Goal: Task Accomplishment & Management: Complete application form

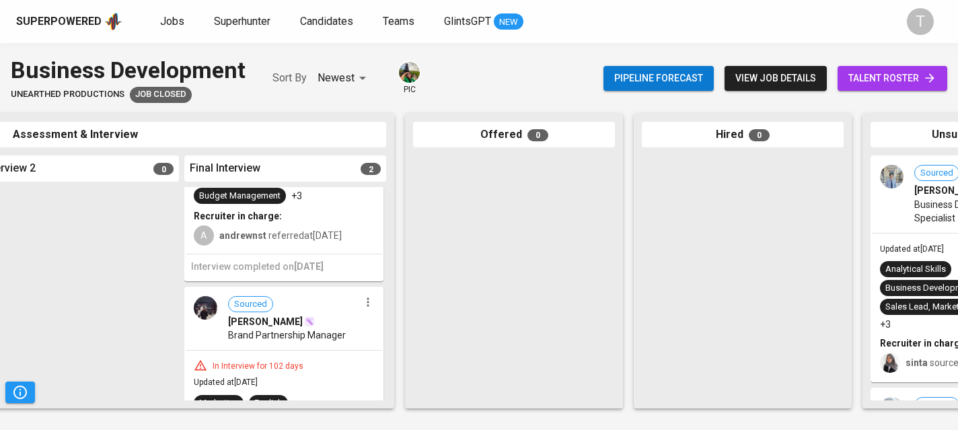
scroll to position [283, 0]
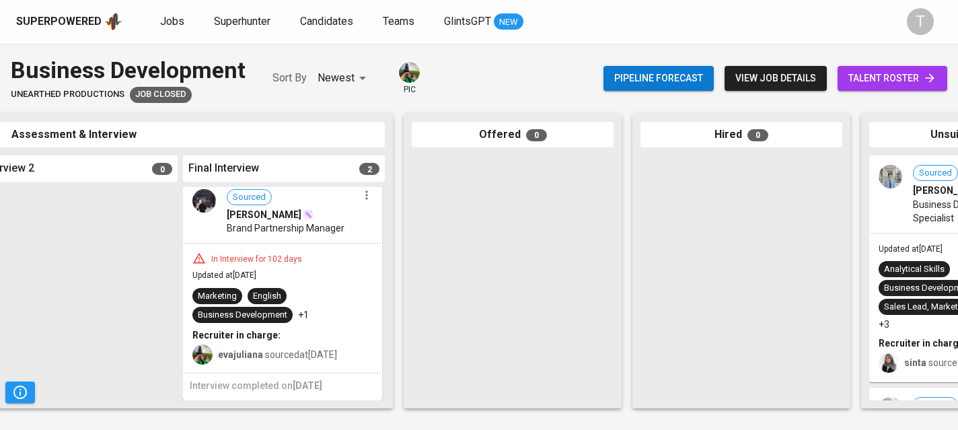
click at [738, 82] on span "view job details" at bounding box center [775, 78] width 81 height 17
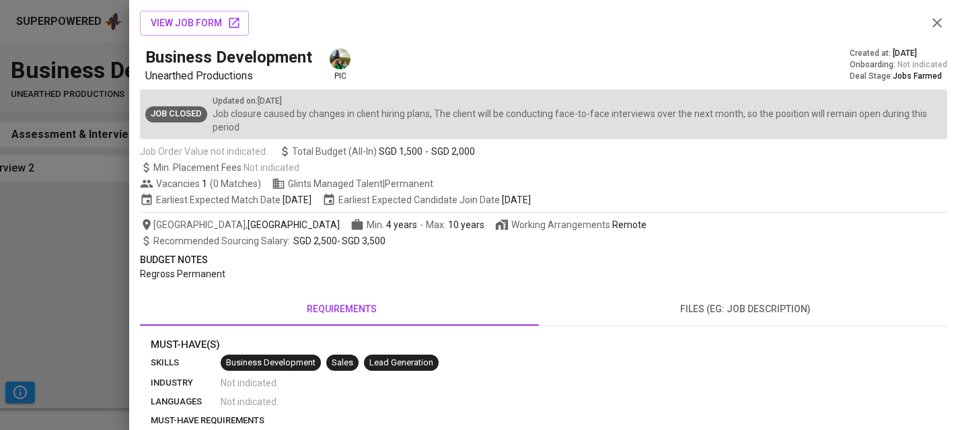
click at [733, 303] on span "files (eg: job description)" at bounding box center [746, 309] width 388 height 17
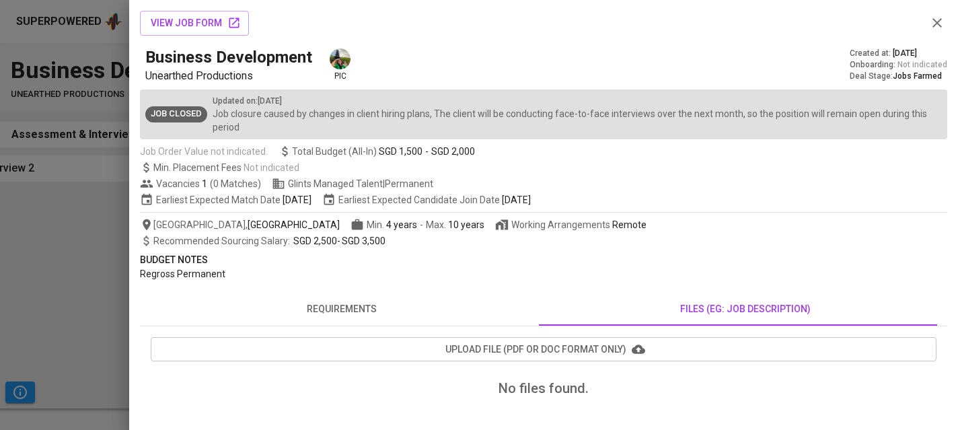
scroll to position [1, 0]
click at [358, 305] on span "requirements" at bounding box center [342, 307] width 388 height 17
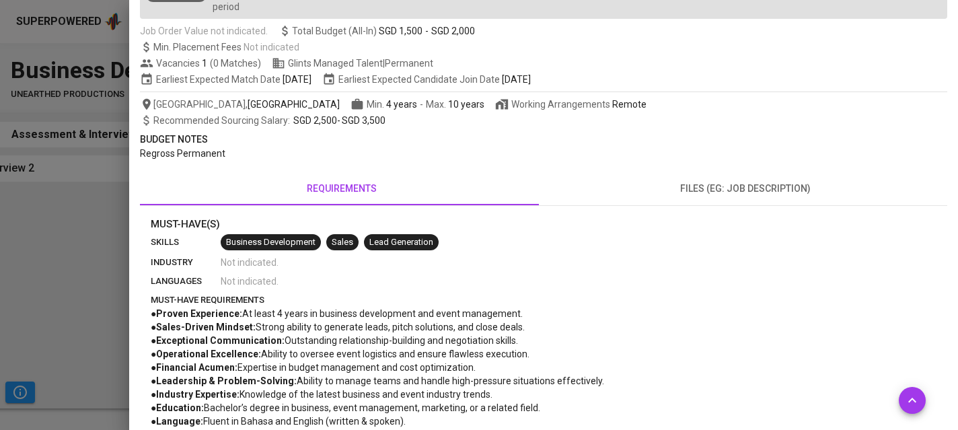
scroll to position [114, 0]
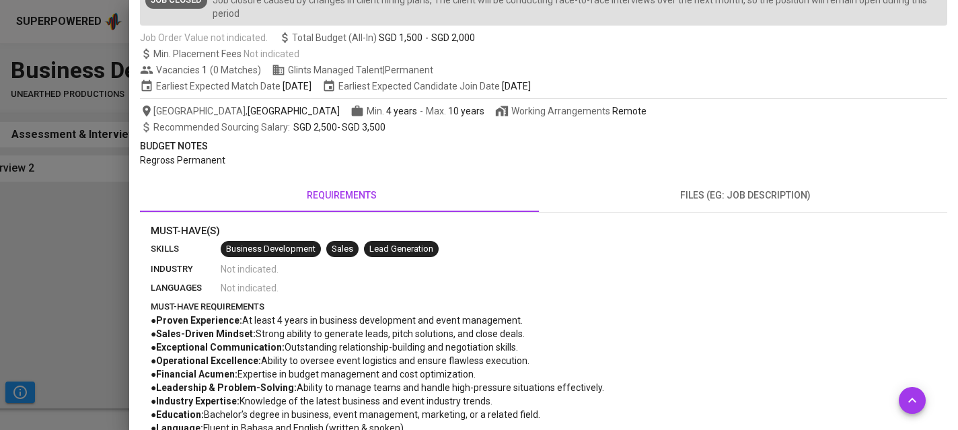
drag, startPoint x: 397, startPoint y: 122, endPoint x: 376, endPoint y: 128, distance: 21.7
click at [387, 125] on div "Recommended Sourcing Salary : SGD 2,500 - SGD 3,500" at bounding box center [543, 126] width 807 height 13
drag, startPoint x: 293, startPoint y: 128, endPoint x: 394, endPoint y: 133, distance: 101.1
click at [394, 133] on div "Recommended Sourcing Salary : SGD 2,500 - SGD 3,500" at bounding box center [543, 126] width 807 height 13
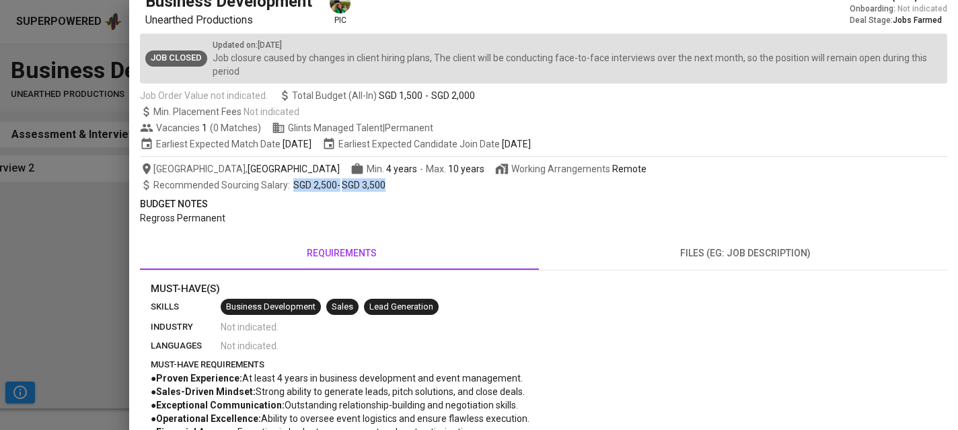
scroll to position [0, 0]
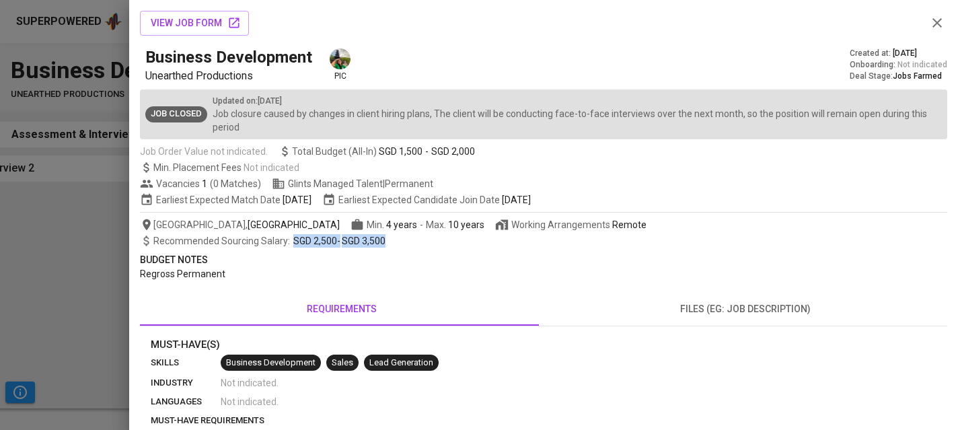
click at [113, 154] on div at bounding box center [479, 215] width 958 height 430
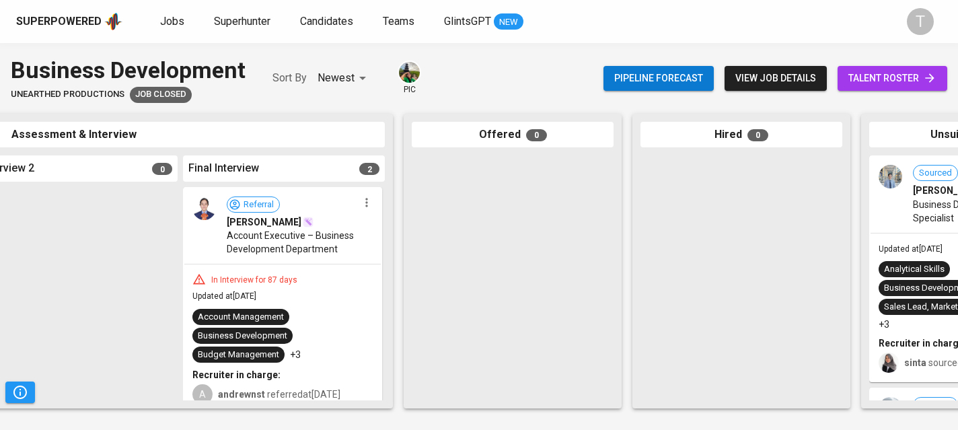
scroll to position [283, 0]
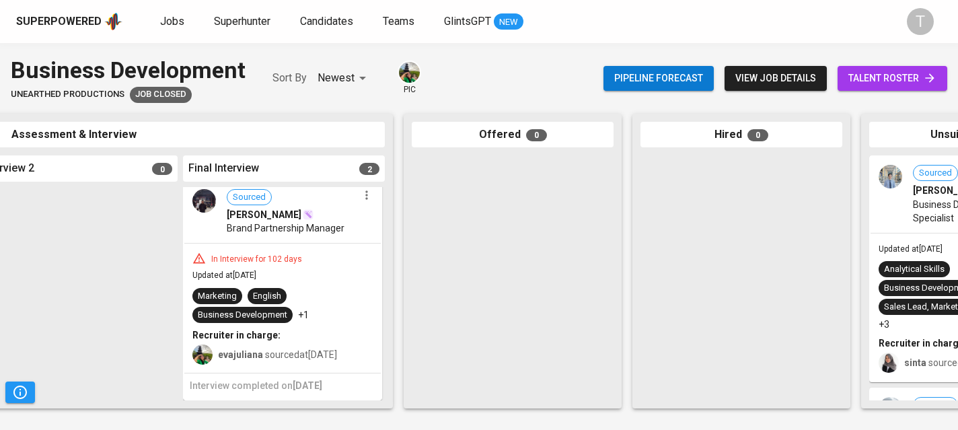
click at [772, 78] on span "view job details" at bounding box center [775, 78] width 81 height 17
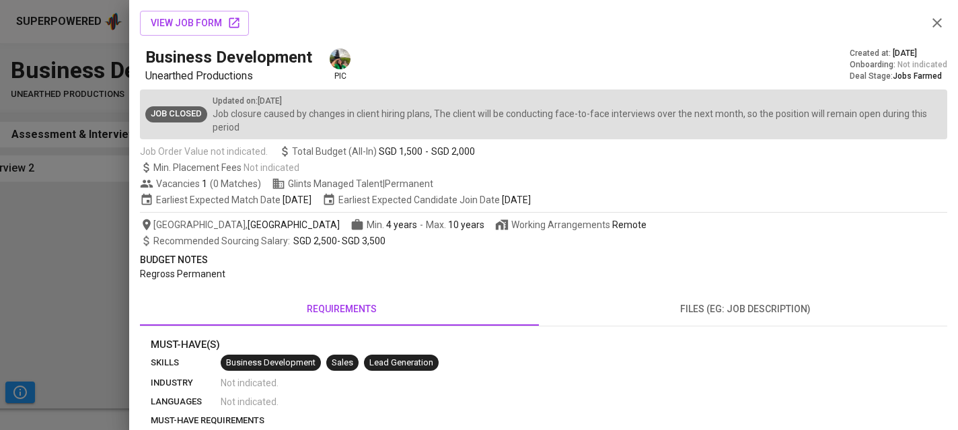
click at [294, 238] on span "SGD 2,500" at bounding box center [315, 240] width 44 height 11
drag, startPoint x: 291, startPoint y: 239, endPoint x: 420, endPoint y: 239, distance: 129.8
click at [420, 239] on div "Recommended Sourcing Salary : SGD 2,500 - SGD 3,500" at bounding box center [543, 240] width 807 height 13
copy span "SGD 2,500 - SGD 3,500"
click at [411, 274] on p "Regross Permanent" at bounding box center [543, 273] width 807 height 13
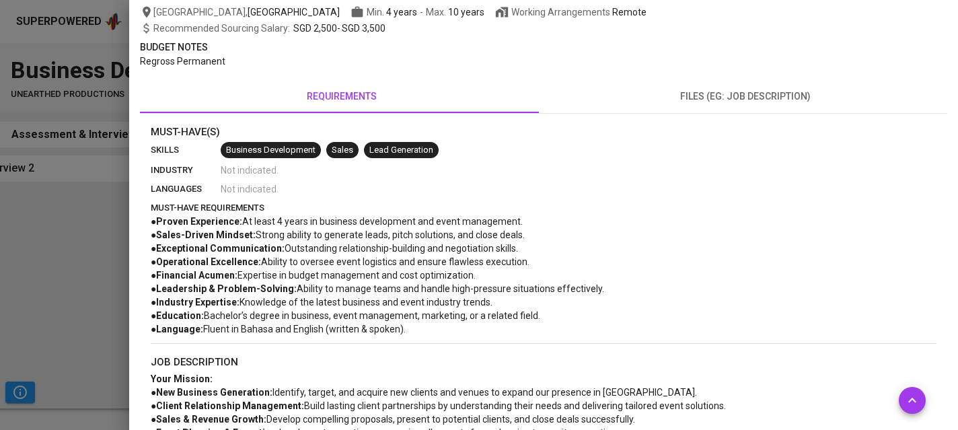
scroll to position [218, 0]
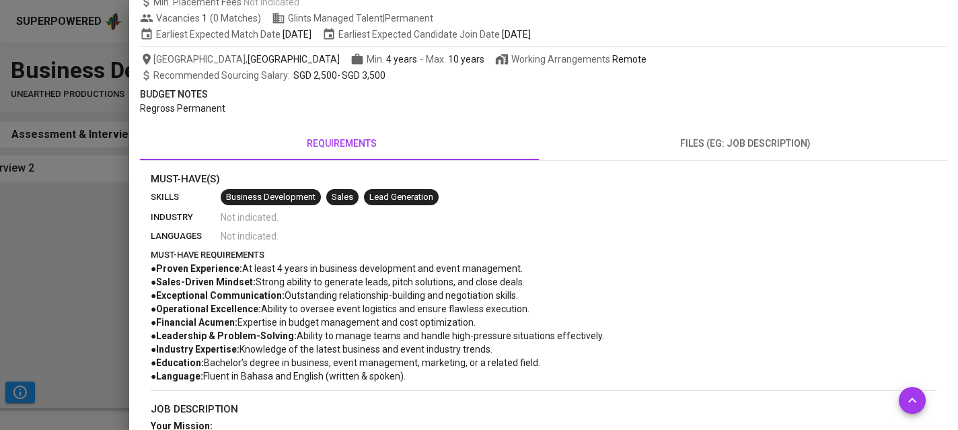
scroll to position [166, 0]
click at [117, 118] on div at bounding box center [479, 215] width 958 height 430
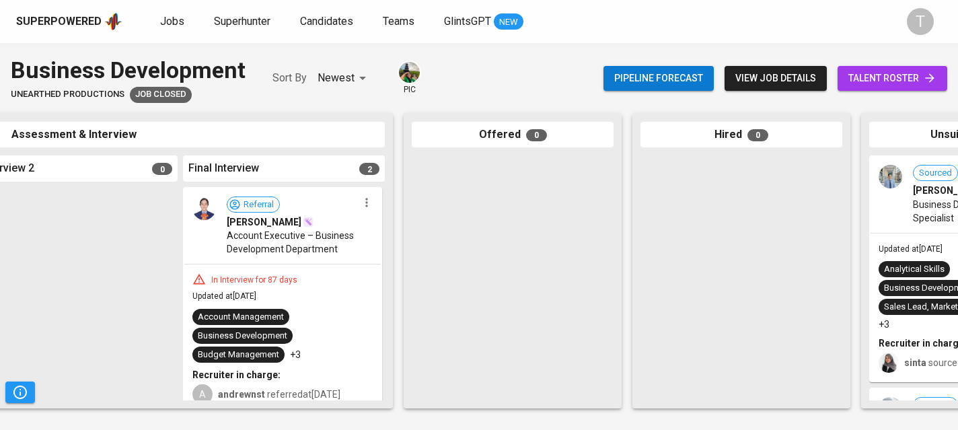
scroll to position [0, 0]
click at [761, 79] on span "view job details" at bounding box center [775, 78] width 81 height 17
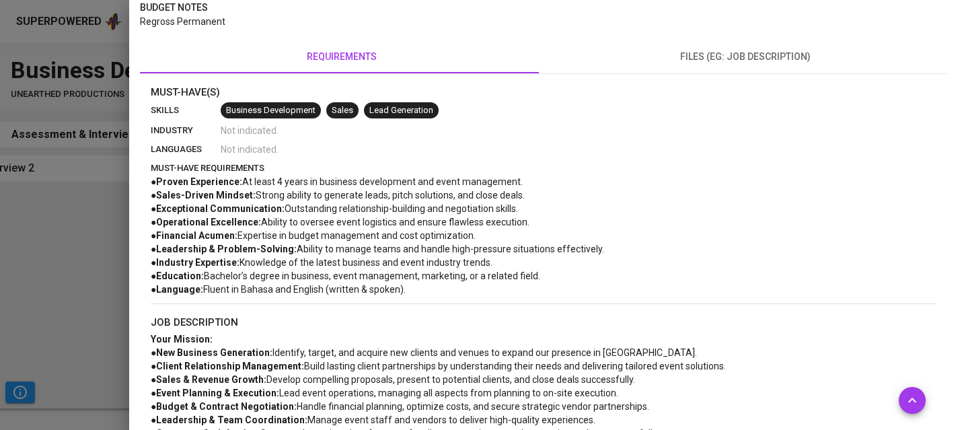
scroll to position [253, 0]
click at [50, 126] on div at bounding box center [479, 215] width 958 height 430
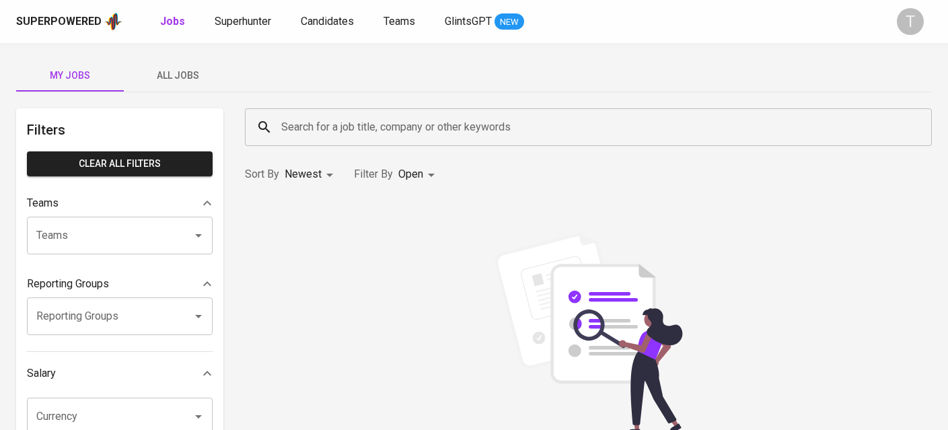
click at [426, 144] on div "Search for a job title, company or other keywords" at bounding box center [588, 127] width 687 height 38
click at [193, 83] on span "All Jobs" at bounding box center [177, 75] width 91 height 17
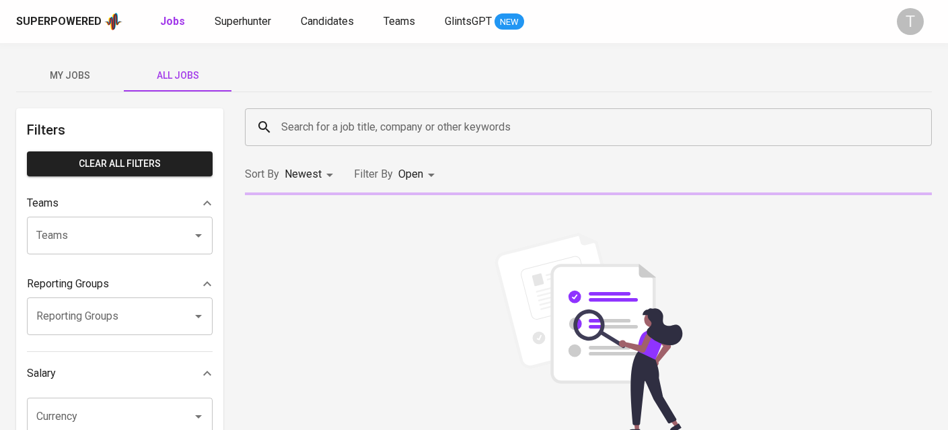
click at [363, 135] on input "Search for a job title, company or other keywords" at bounding box center [592, 127] width 628 height 26
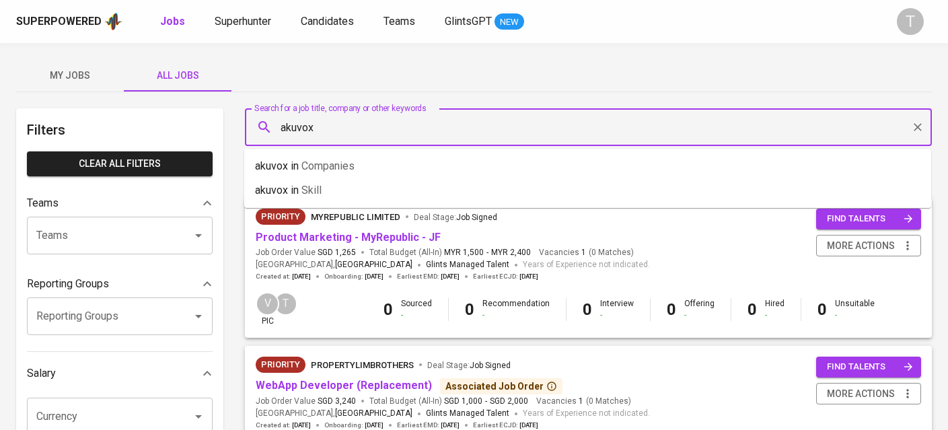
type input "akuvox"
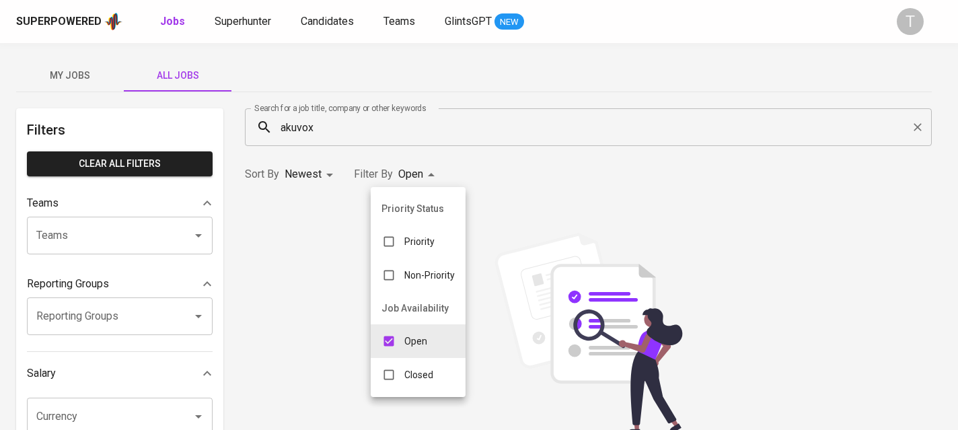
click at [422, 379] on p "Closed" at bounding box center [418, 374] width 29 height 13
type input "OPEN,CLOSE"
checkbox input "true"
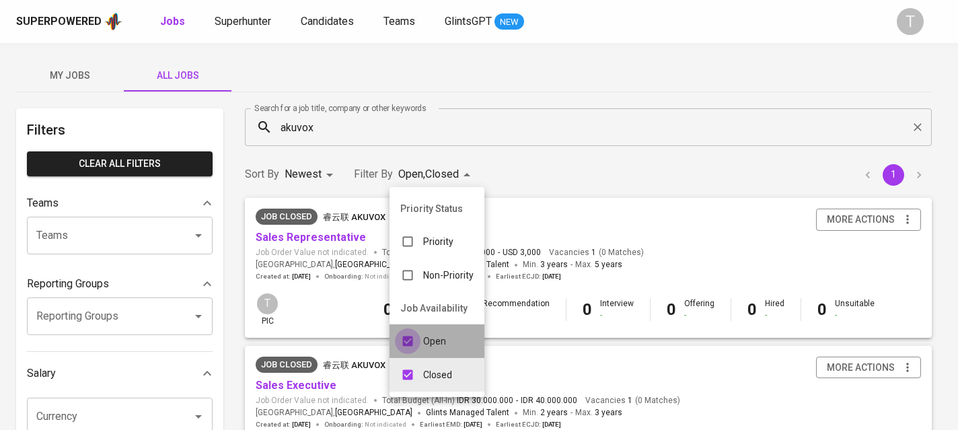
click at [412, 341] on input "checkbox" at bounding box center [408, 341] width 26 height 26
checkbox input "false"
type input "CLOSE"
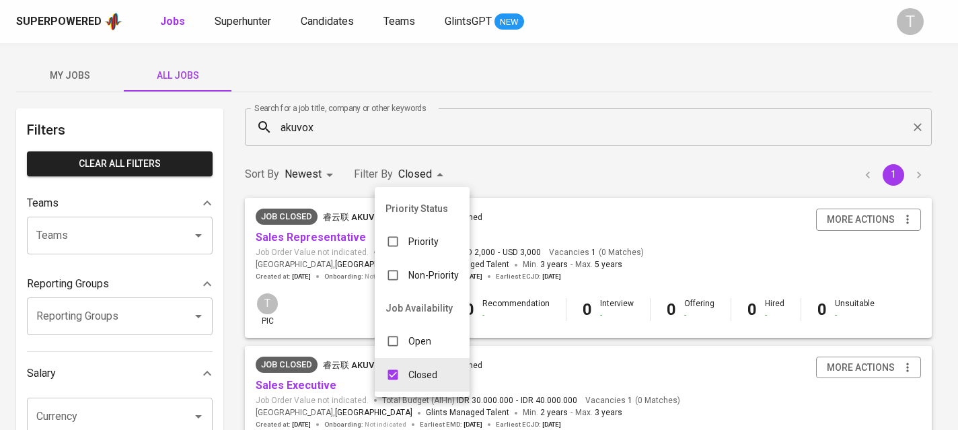
click at [536, 78] on div at bounding box center [479, 215] width 958 height 430
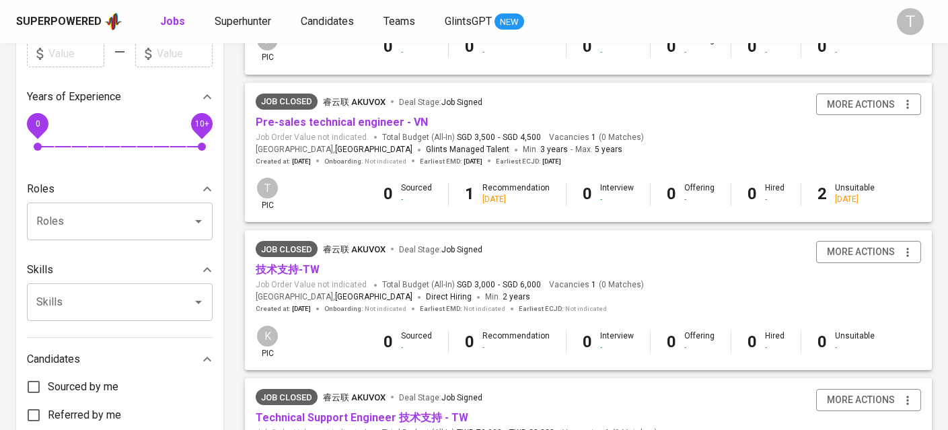
scroll to position [410, 0]
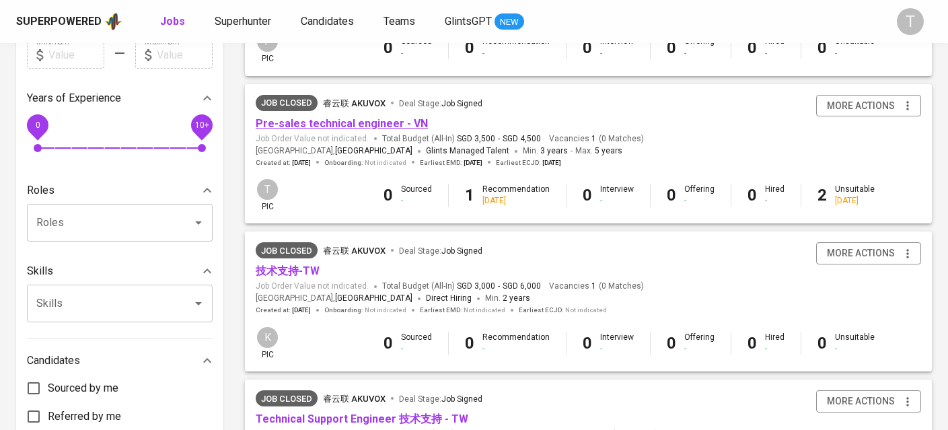
click at [326, 128] on link "Pre-sales technical engineer - VN" at bounding box center [342, 123] width 172 height 13
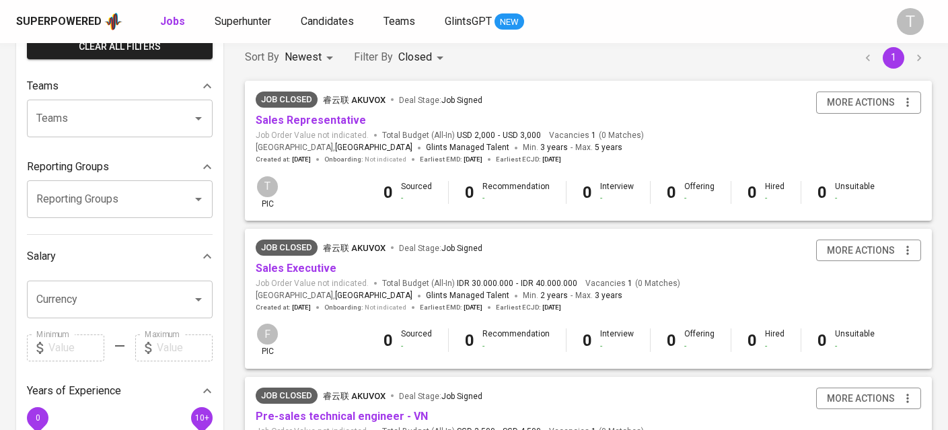
scroll to position [113, 0]
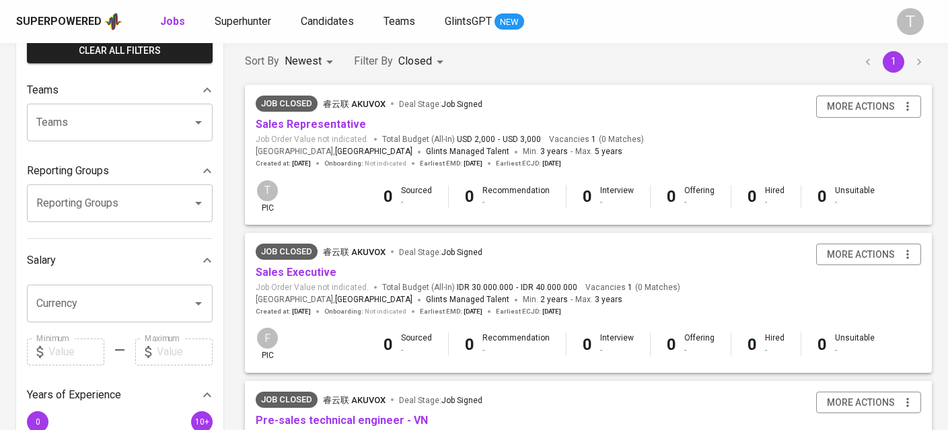
click at [316, 132] on div "Job Closed 睿云联 Akuvox Deal Stage : Job Signed Sales Representative Job Order Va…" at bounding box center [450, 132] width 388 height 73
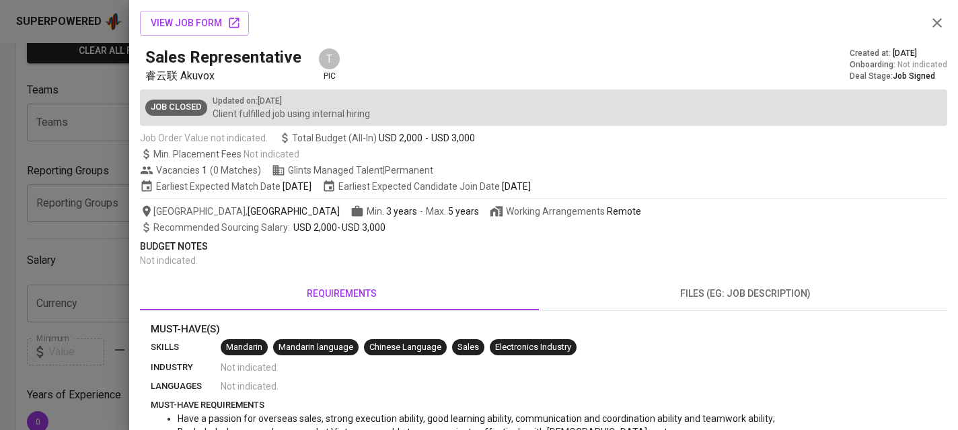
click at [76, 192] on div at bounding box center [479, 215] width 958 height 430
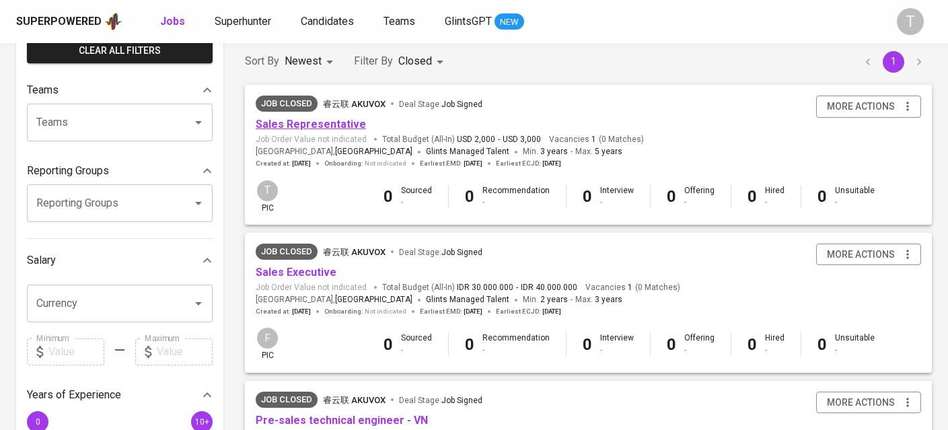
click at [323, 126] on link "Sales Representative" at bounding box center [311, 124] width 110 height 13
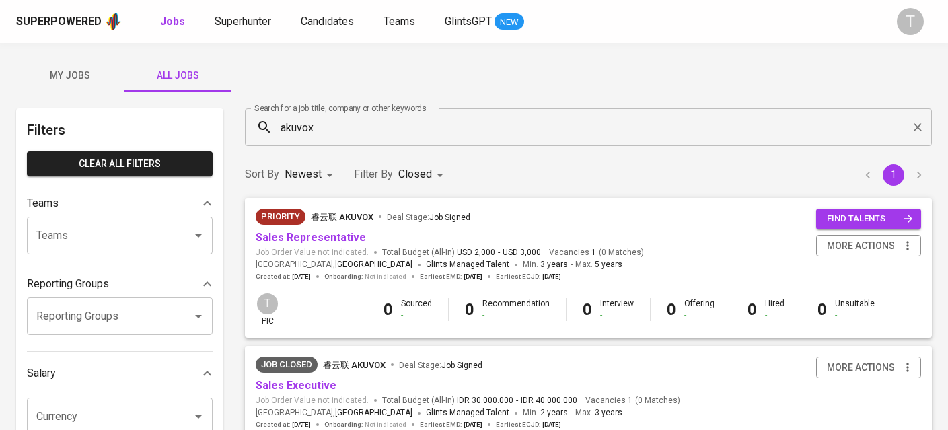
click at [87, 73] on span "My Jobs" at bounding box center [69, 75] width 91 height 17
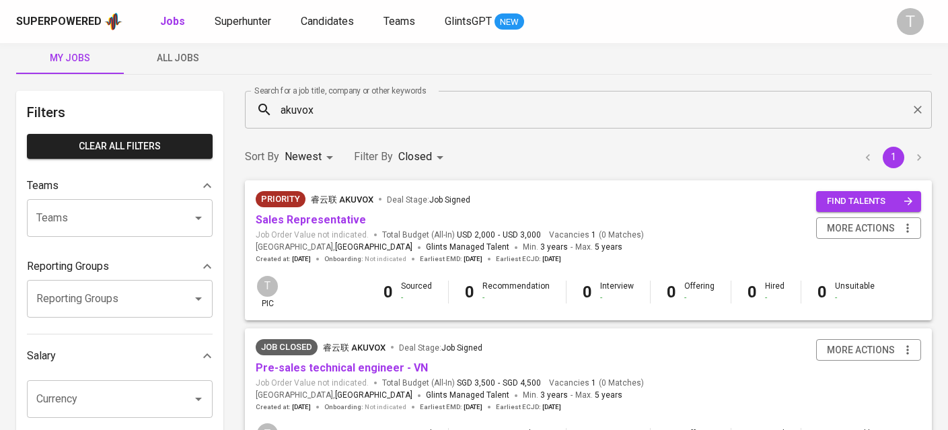
scroll to position [9, 0]
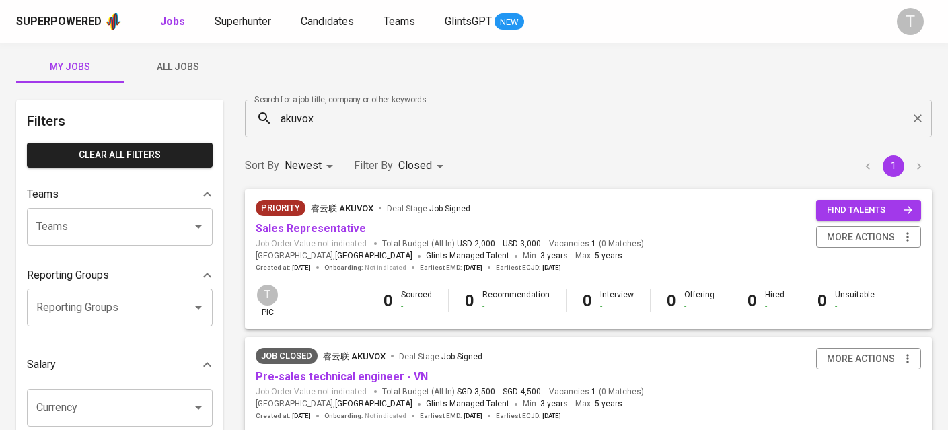
click at [305, 116] on input "akuvox" at bounding box center [592, 119] width 628 height 26
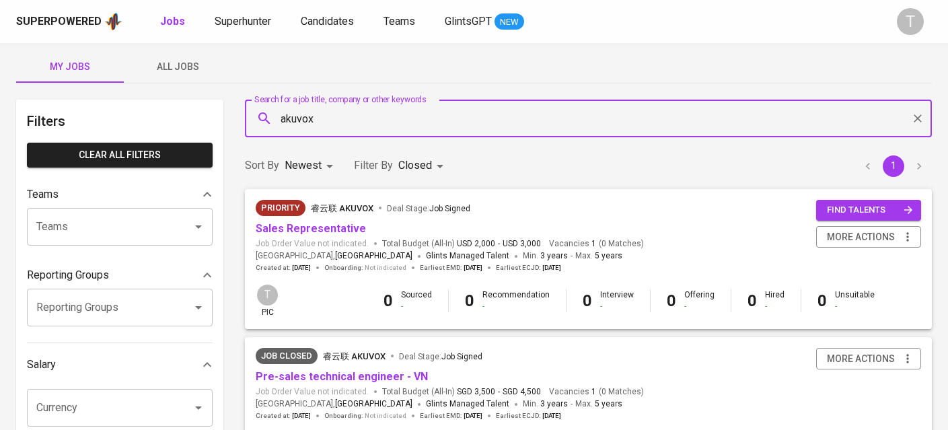
click at [305, 116] on input "akuvox" at bounding box center [592, 119] width 628 height 26
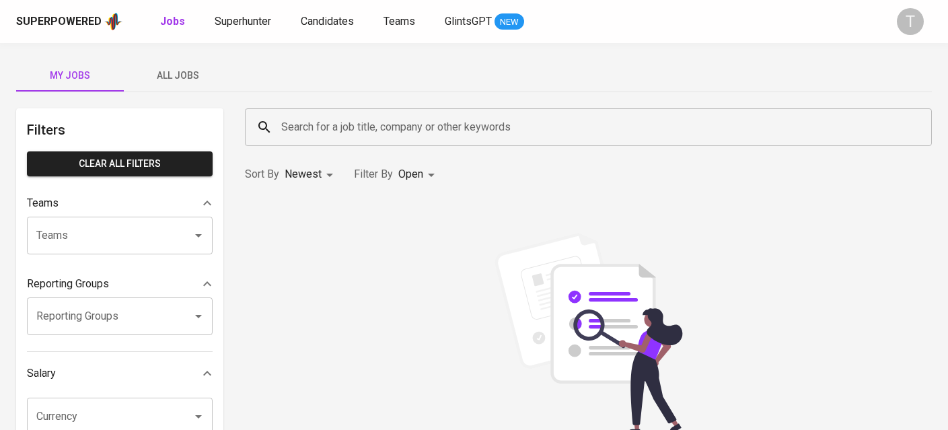
click at [155, 77] on span "All Jobs" at bounding box center [177, 75] width 91 height 17
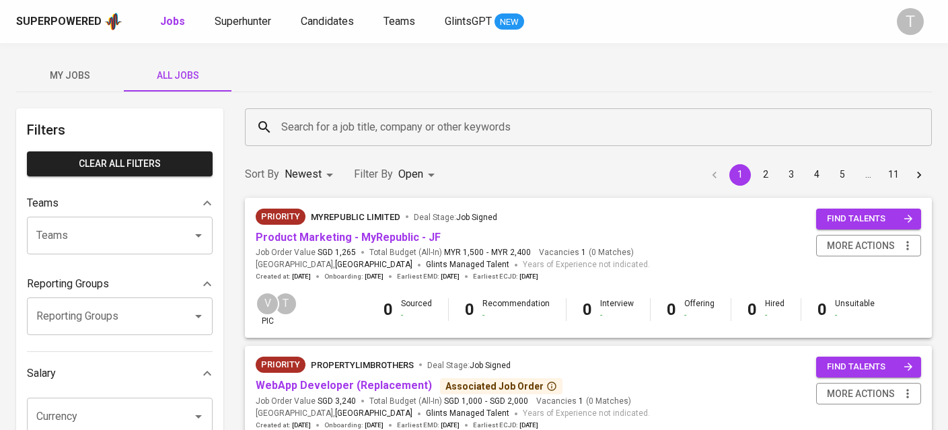
click at [62, 78] on span "My Jobs" at bounding box center [69, 75] width 91 height 17
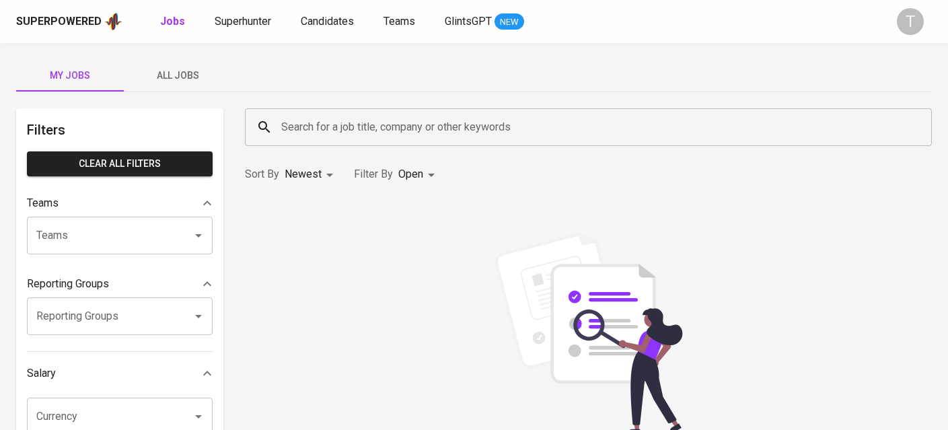
click at [219, 83] on span "All Jobs" at bounding box center [177, 75] width 91 height 17
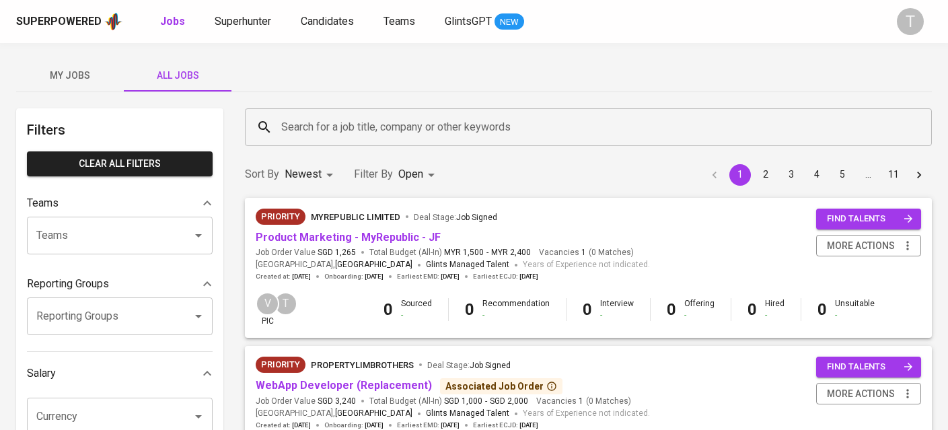
click at [143, 217] on div "Teams" at bounding box center [120, 236] width 186 height 38
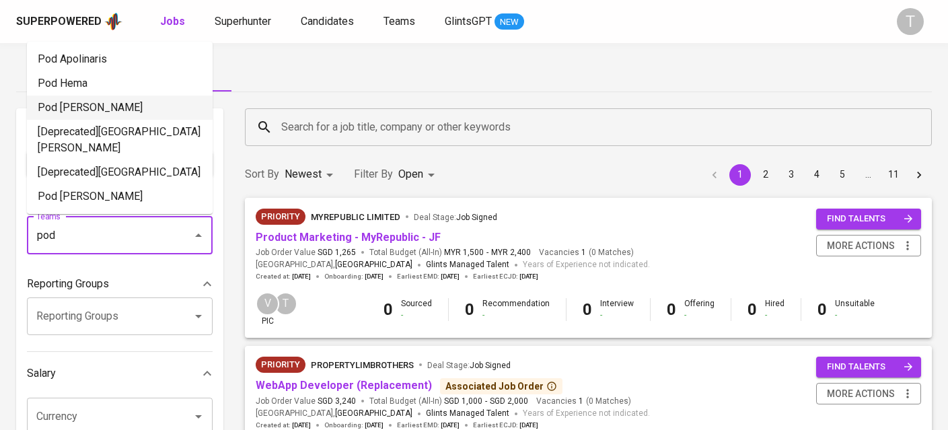
click at [174, 106] on li "Pod [PERSON_NAME]" at bounding box center [120, 108] width 186 height 24
type input "pod"
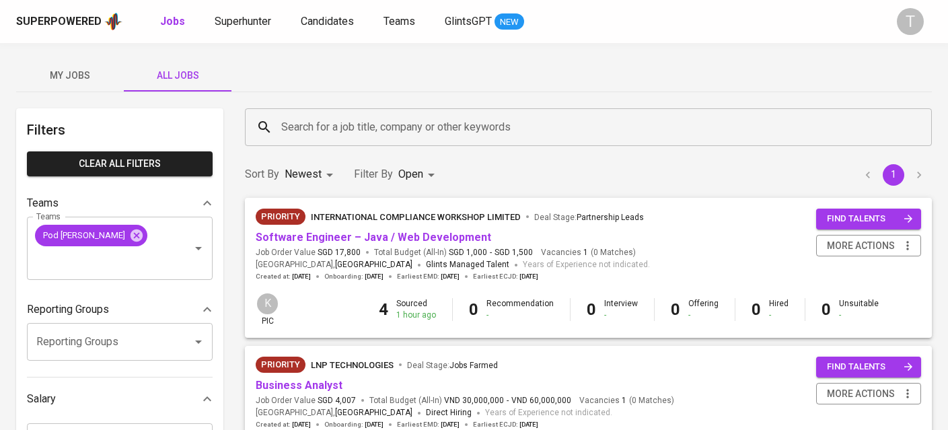
scroll to position [139, 0]
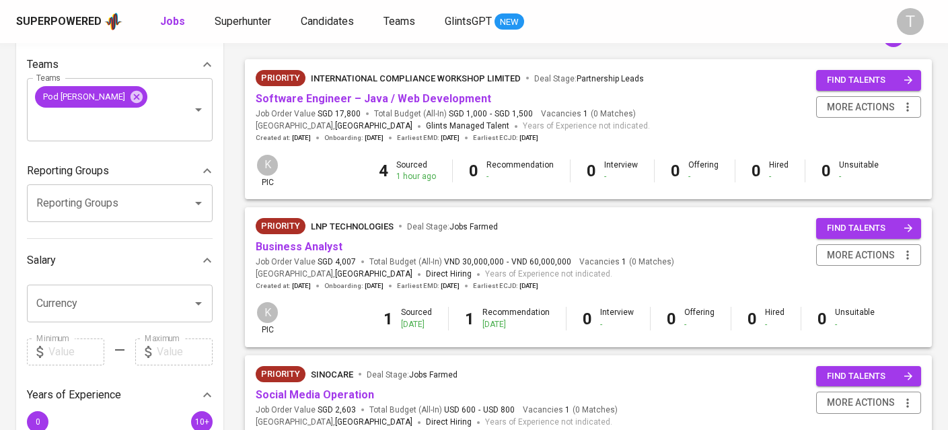
click at [319, 91] on span "Software Engineer – Java / Web Development" at bounding box center [373, 98] width 235 height 15
click at [297, 98] on link "Software Engineer – Java / Web Development" at bounding box center [373, 98] width 235 height 13
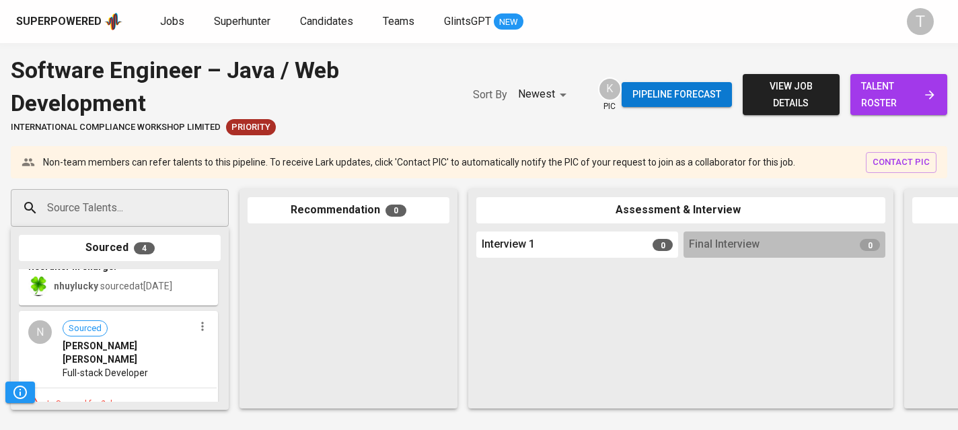
scroll to position [122, 0]
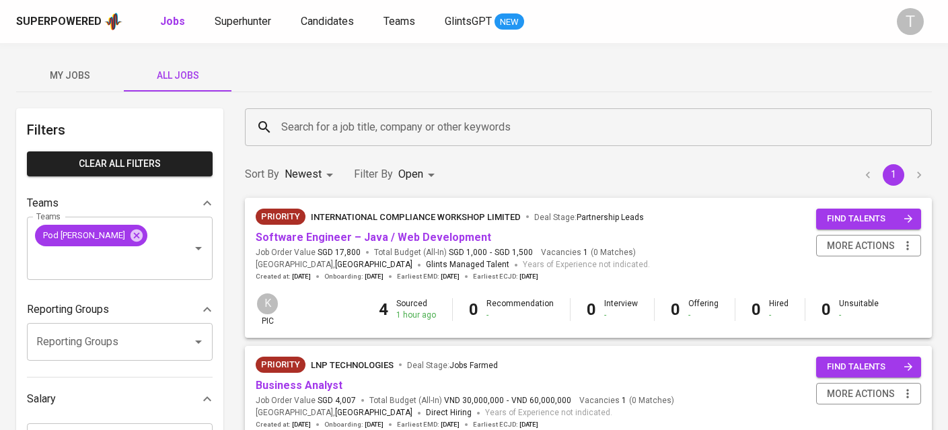
click at [65, 71] on span "My Jobs" at bounding box center [69, 75] width 91 height 17
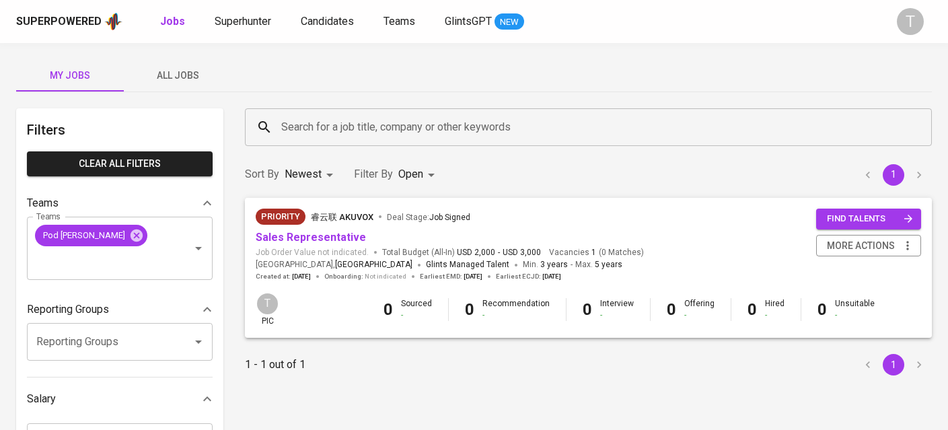
click at [158, 59] on button "All Jobs" at bounding box center [178, 75] width 108 height 32
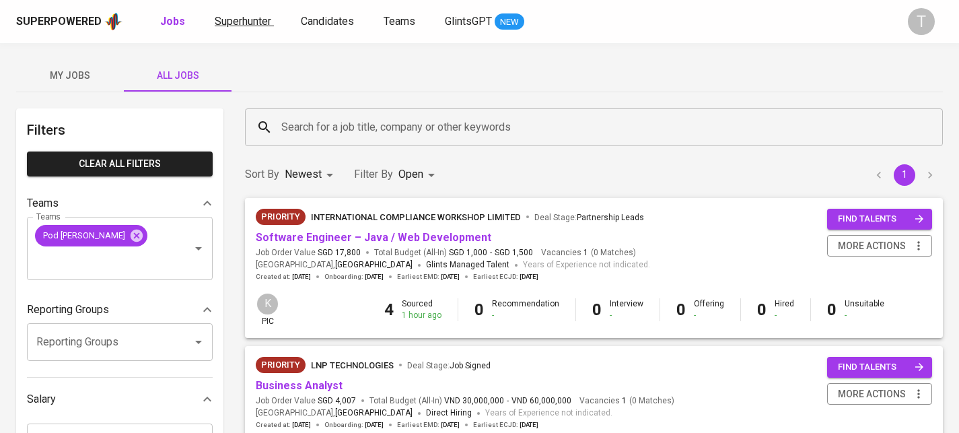
click at [258, 22] on span "Superhunter" at bounding box center [243, 21] width 57 height 13
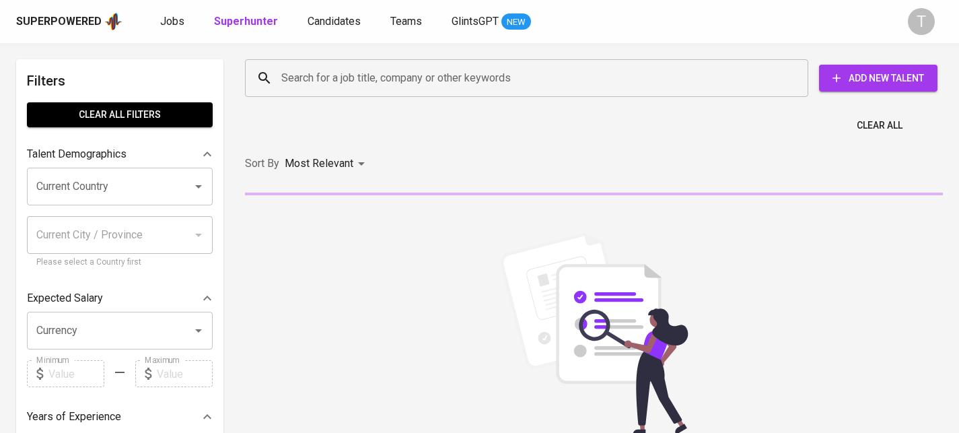
click at [499, 59] on div "Search for a job title, company or other keywords" at bounding box center [526, 78] width 563 height 38
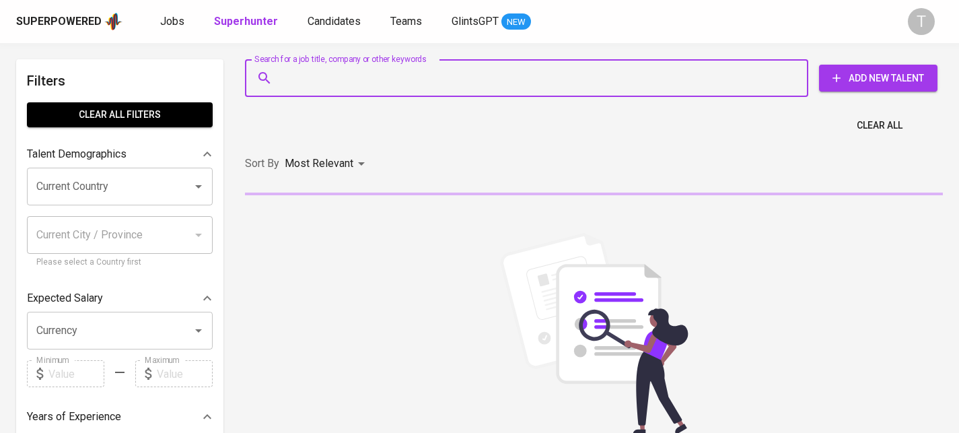
paste input "nguyenvancuongtnt@gmail.com"
type input "nguyenvancuongtnt@gmail.com"
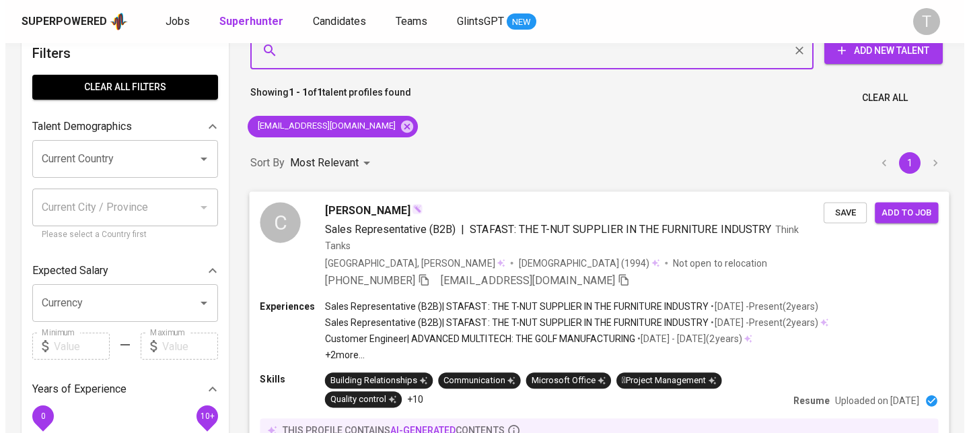
scroll to position [41, 0]
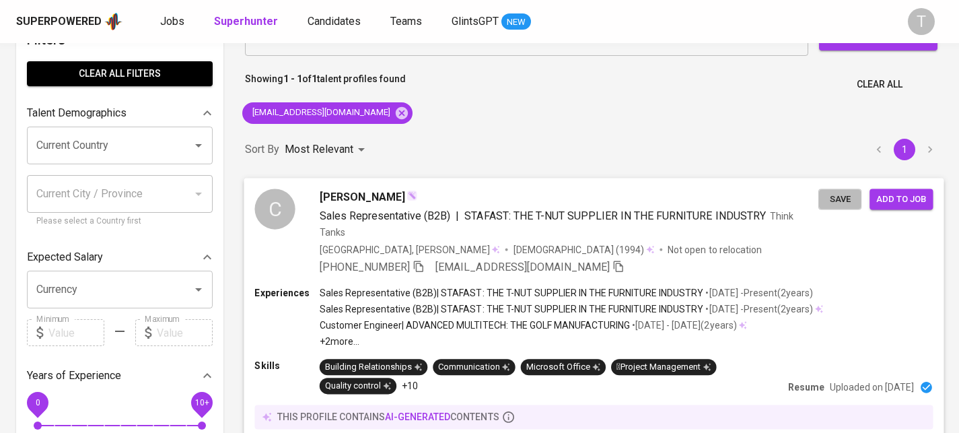
click at [852, 202] on span "Save" at bounding box center [840, 198] width 30 height 15
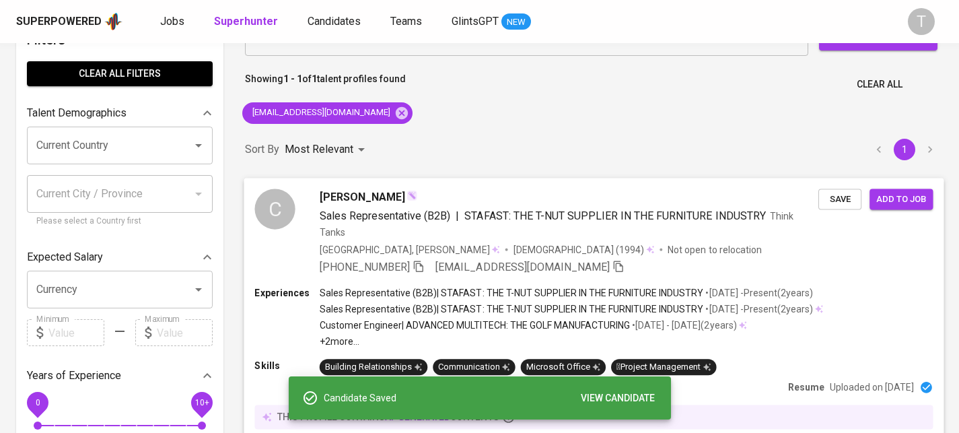
click at [865, 285] on div "Experiences Sales Representative (B2B) | STAFAST: THE T-NUT SUPPLIER IN THE FUR…" at bounding box center [593, 316] width 678 height 62
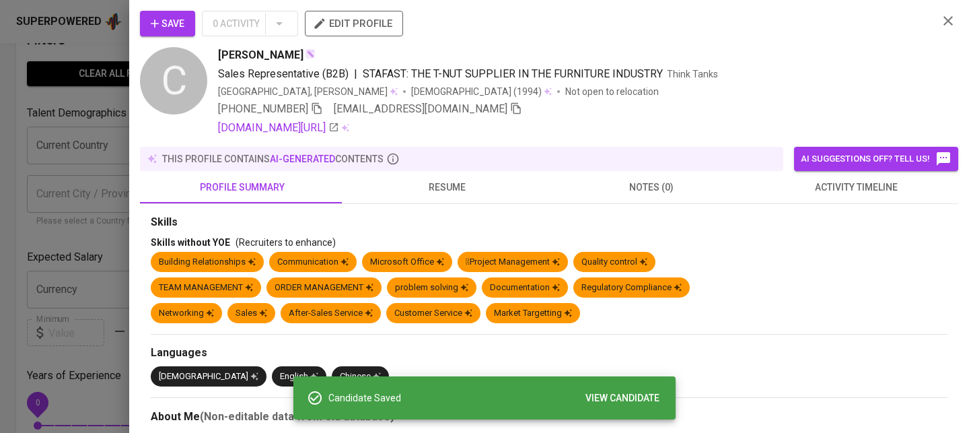
click at [407, 185] on span "resume" at bounding box center [447, 187] width 188 height 17
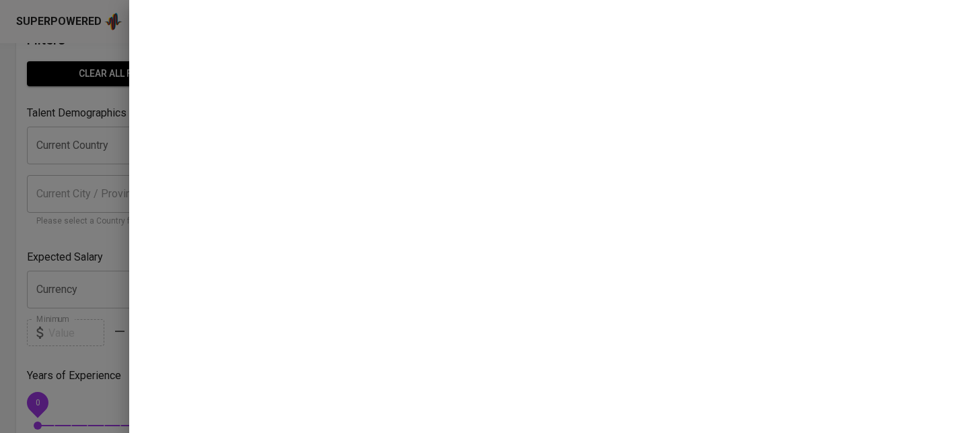
scroll to position [0, 0]
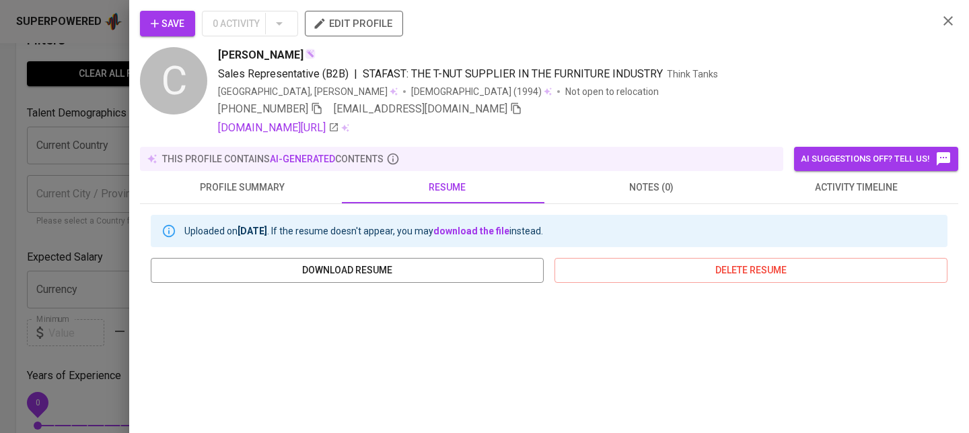
click at [388, 12] on button "edit profile" at bounding box center [354, 24] width 98 height 26
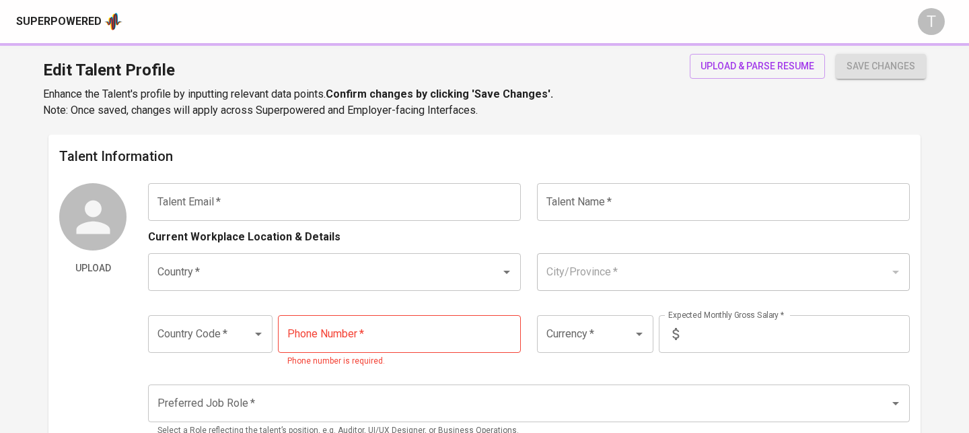
type input "[EMAIL_ADDRESS][DOMAIN_NAME]"
type input "[PERSON_NAME]"
type input "[GEOGRAPHIC_DATA]"
type input "+84"
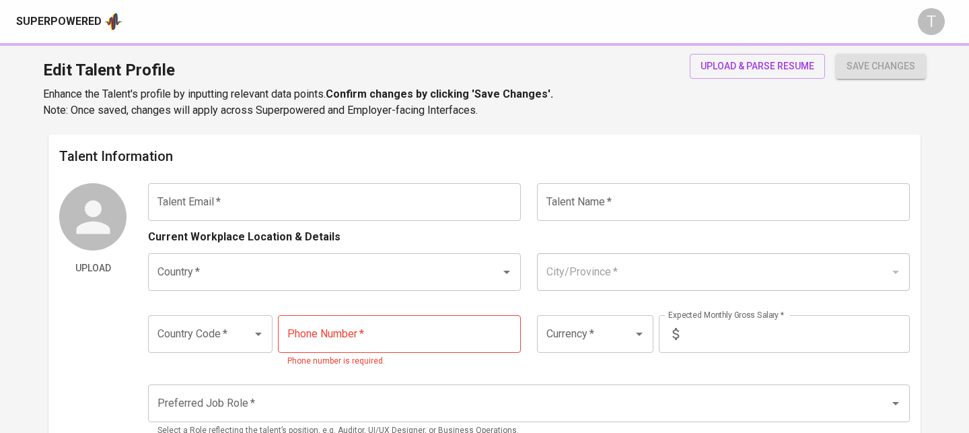
type input "[PHONE_NUMBER]"
type input "VND"
radio input "true"
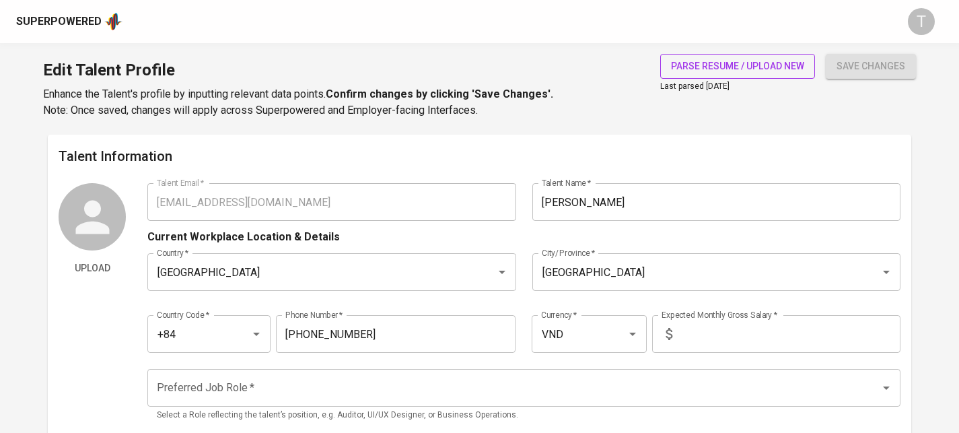
click at [761, 65] on span "parse resume / upload new" at bounding box center [737, 66] width 133 height 17
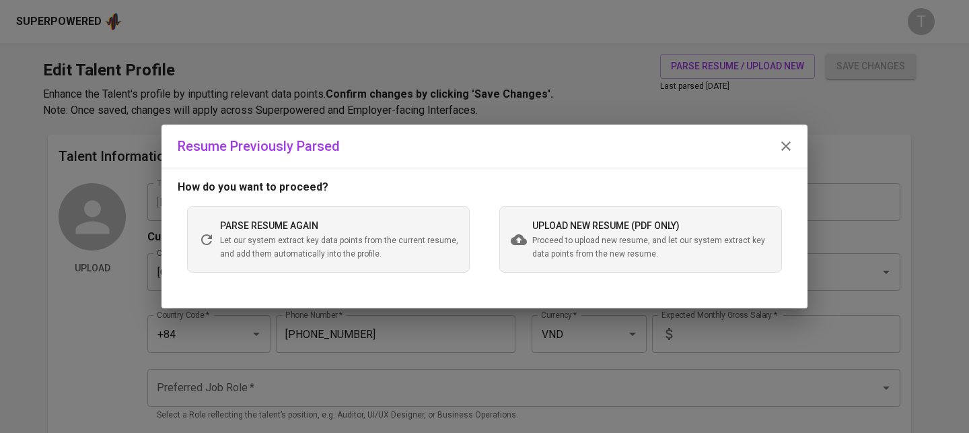
click at [346, 248] on span "Let our system extract key data points from the current resume, and add them au…" at bounding box center [339, 247] width 238 height 27
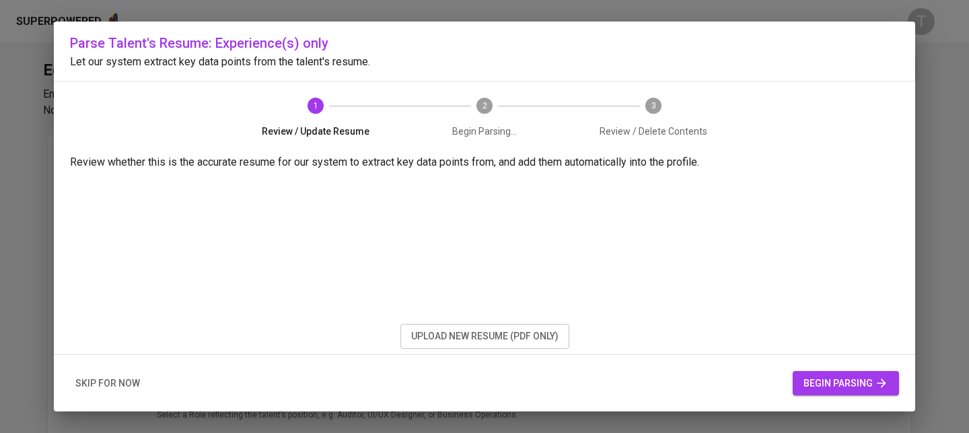
click at [463, 342] on span "upload new resume (pdf only)" at bounding box center [484, 336] width 147 height 17
click at [882, 390] on span "begin parsing" at bounding box center [845, 383] width 85 height 17
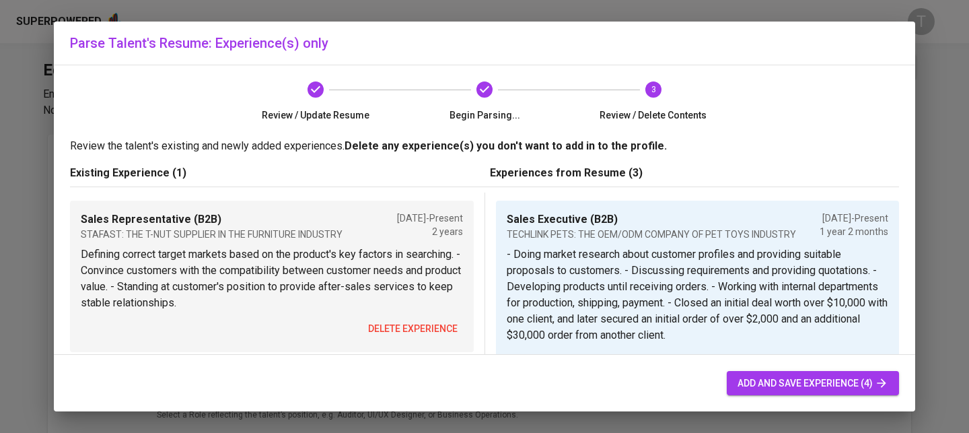
click at [408, 330] on span "delete experience" at bounding box center [412, 328] width 89 height 17
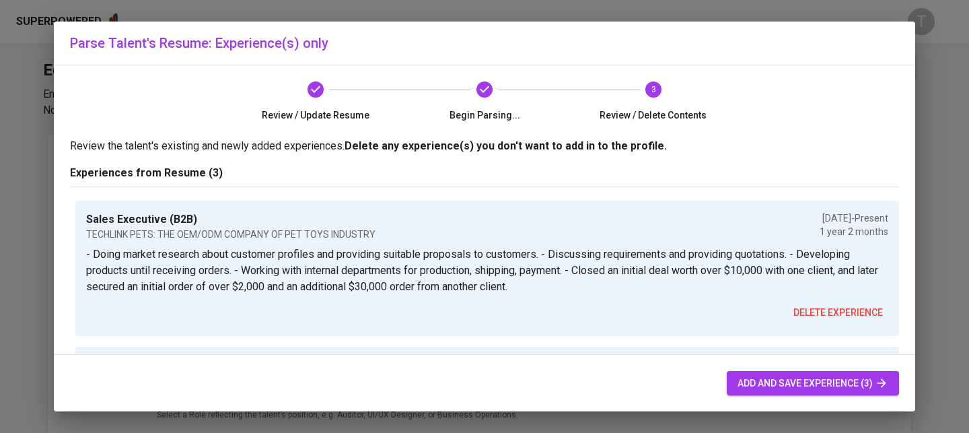
click at [834, 395] on div "add and save experience (3)" at bounding box center [484, 383] width 861 height 57
click at [834, 369] on div "add and save experience (3)" at bounding box center [484, 383] width 861 height 57
click at [834, 379] on span "add and save experience (3)" at bounding box center [812, 383] width 151 height 17
type input "VND"
type input "Sales Executive (B2B)"
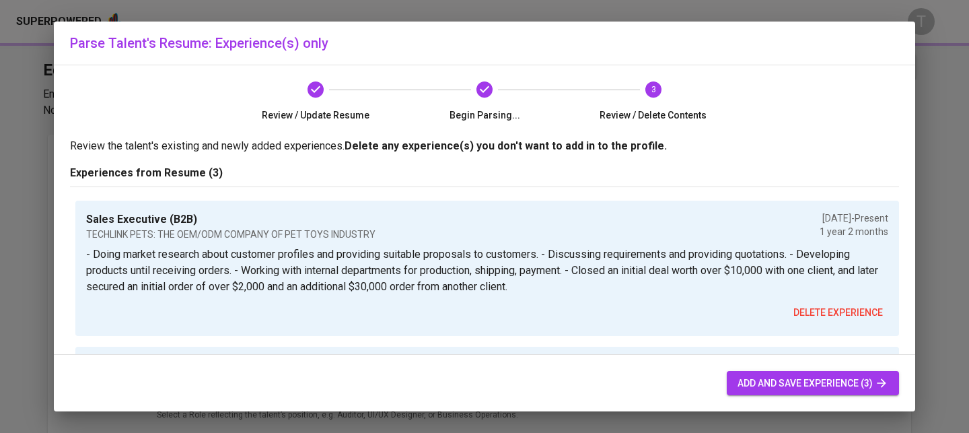
type input "TECHLINK PETS: THE OEM/ODM COMPANY OF PET TOYS INDUSTRY"
type input "[DATE]"
type textarea "- Doing market research about customer profiles and providing suitable proposal…"
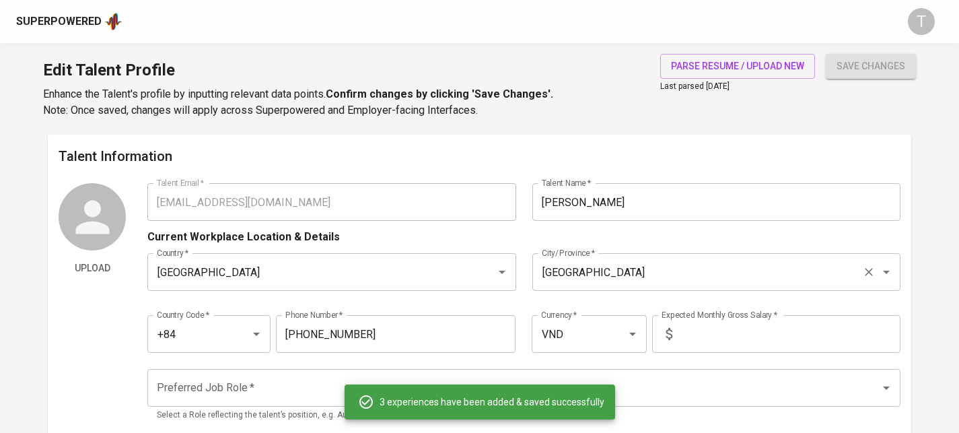
click at [618, 270] on input "[GEOGRAPHIC_DATA]" at bounding box center [697, 272] width 318 height 26
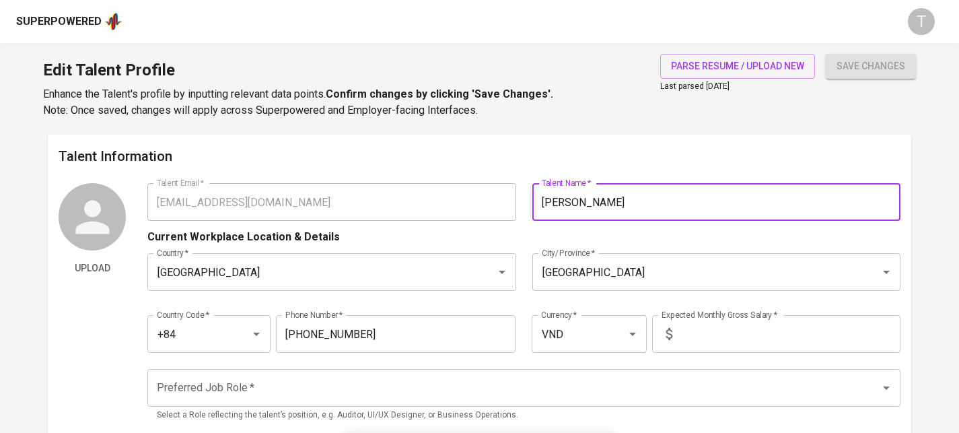
click at [665, 190] on input "[PERSON_NAME]" at bounding box center [716, 202] width 368 height 38
click at [667, 198] on input "[PERSON_NAME]" at bounding box center [716, 202] width 368 height 38
type input "[PERSON_NAME]"
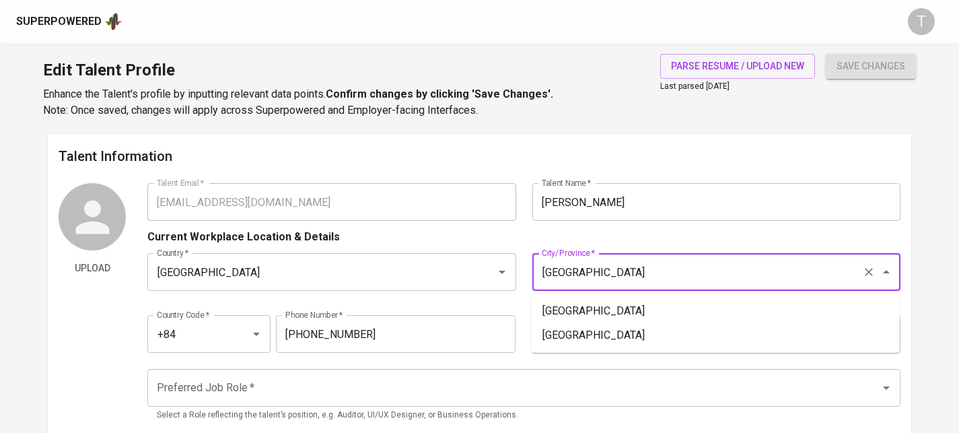
click at [676, 260] on input "[GEOGRAPHIC_DATA]" at bounding box center [697, 272] width 318 height 26
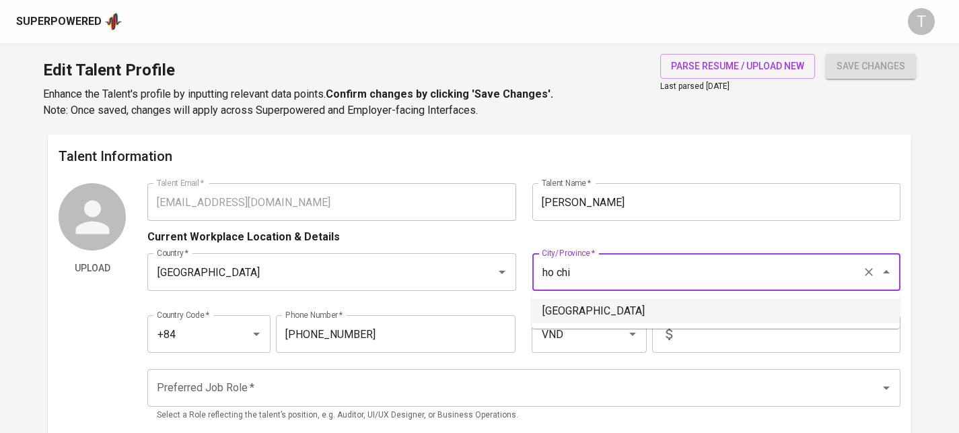
click at [677, 301] on li "[GEOGRAPHIC_DATA]" at bounding box center [715, 311] width 368 height 24
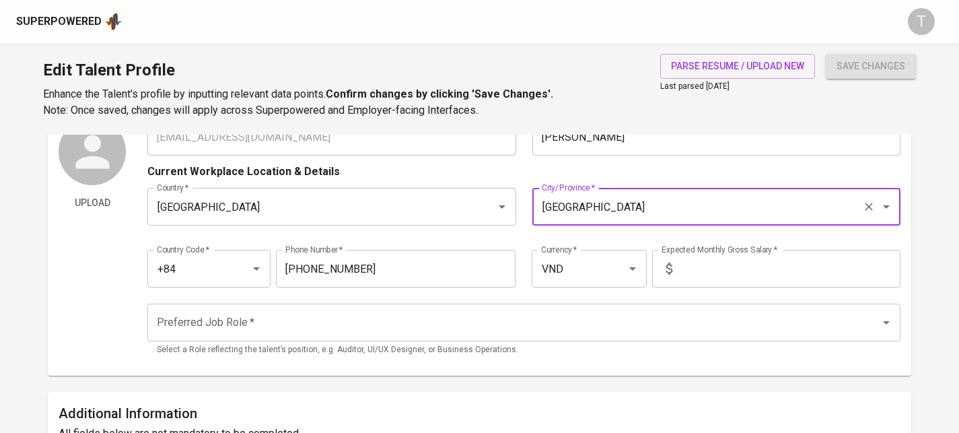
scroll to position [64, 0]
type input "[GEOGRAPHIC_DATA]"
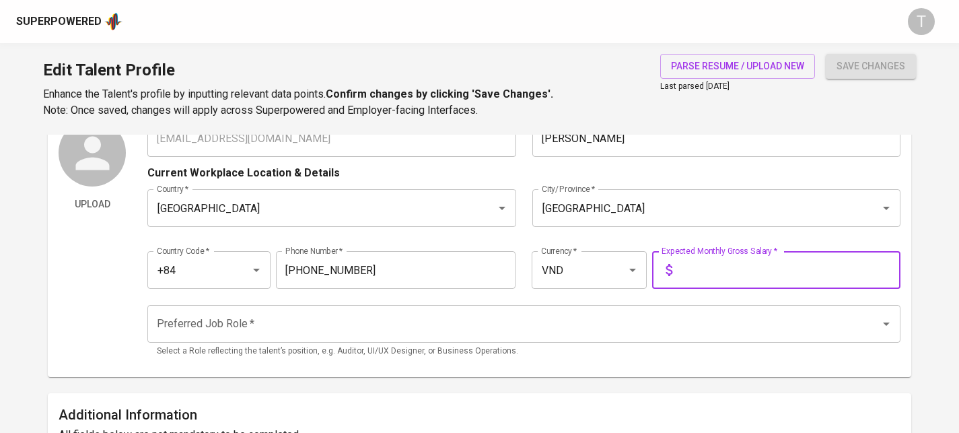
drag, startPoint x: 684, startPoint y: 288, endPoint x: 688, endPoint y: 274, distance: 13.9
click at [684, 288] on input "text" at bounding box center [788, 270] width 223 height 38
click at [688, 274] on input "text" at bounding box center [788, 270] width 223 height 38
click at [573, 274] on input "VND" at bounding box center [570, 270] width 65 height 26
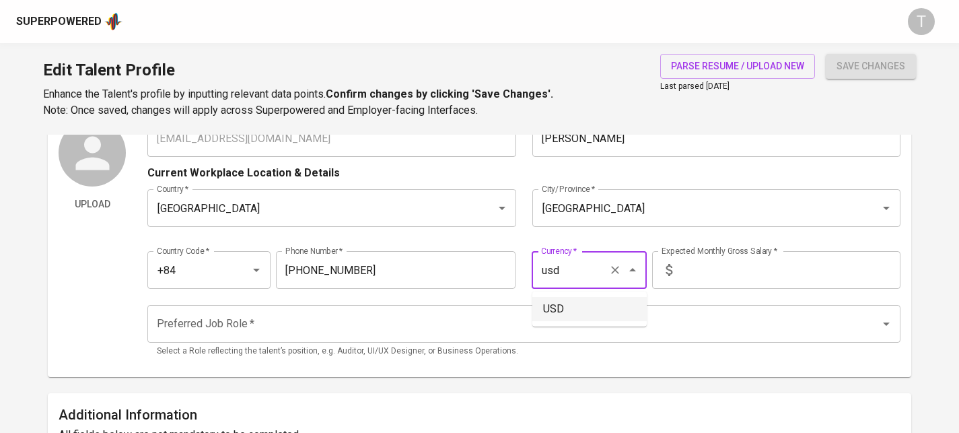
click at [558, 313] on li "USD" at bounding box center [589, 309] width 114 height 24
type input "USD"
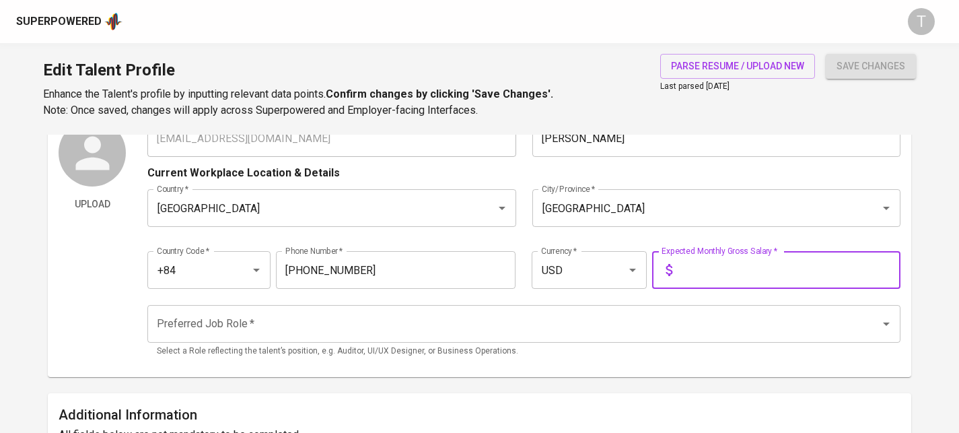
click at [745, 262] on input "text" at bounding box center [788, 270] width 223 height 38
click at [672, 307] on div "Preferred Job Role *" at bounding box center [523, 324] width 753 height 38
type input "2,500"
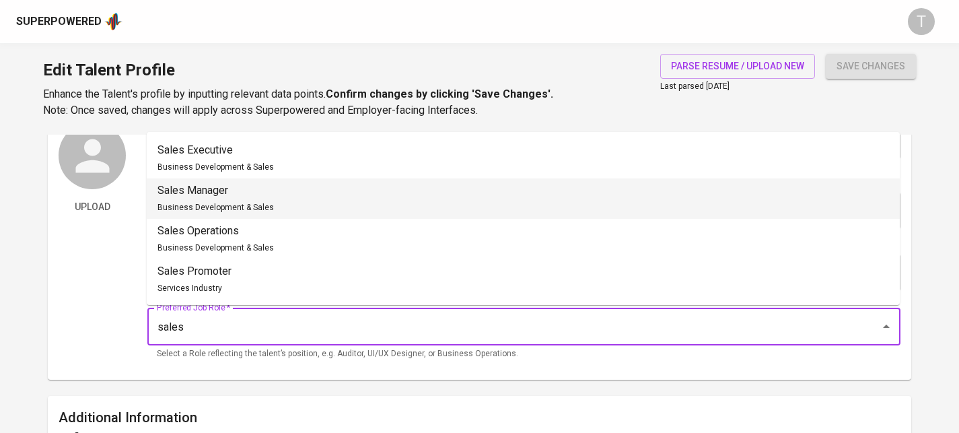
scroll to position [63, 0]
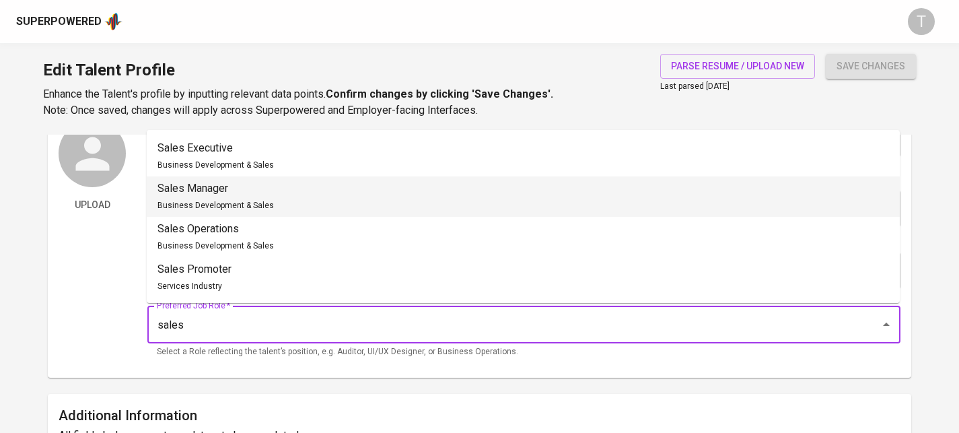
click at [434, 205] on li "Sales Manager Business Development & Sales" at bounding box center [523, 196] width 753 height 40
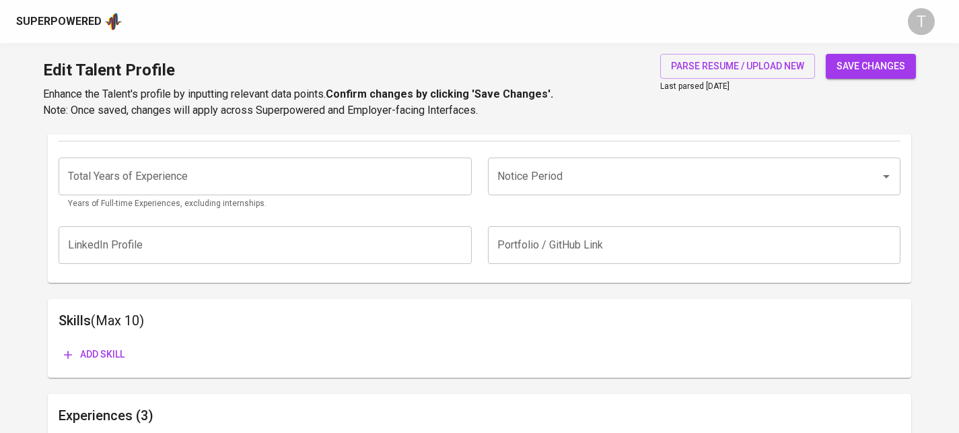
scroll to position [577, 0]
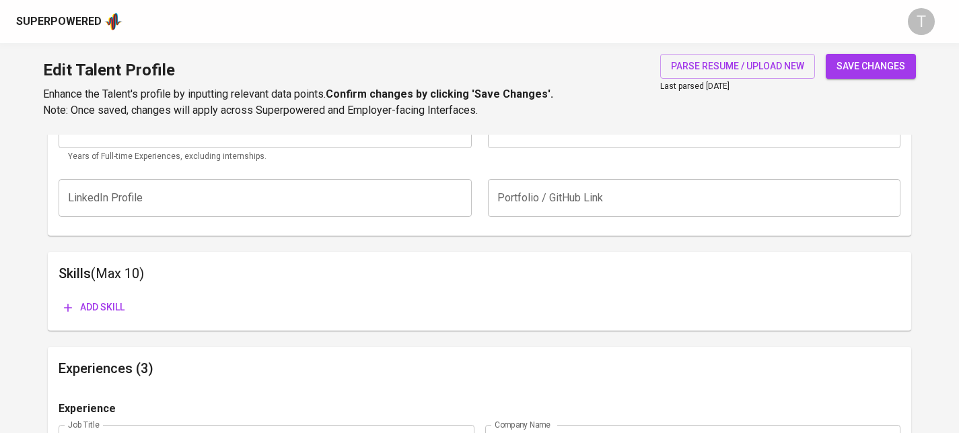
type input "Sales Manager"
click at [876, 77] on button "save changes" at bounding box center [870, 66] width 90 height 25
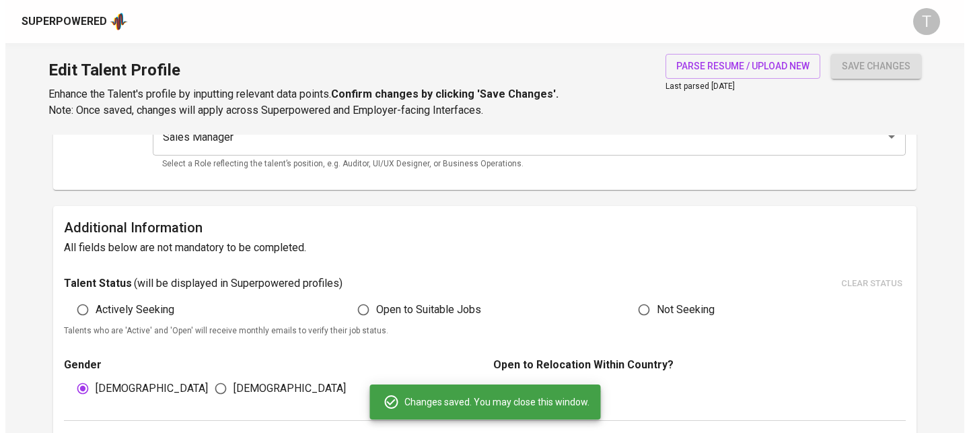
scroll to position [0, 0]
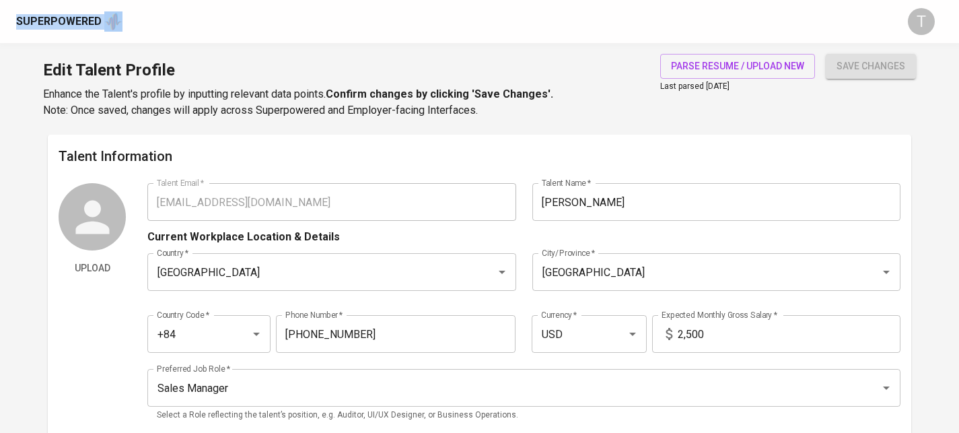
click at [73, 26] on div "Superpowered" at bounding box center [58, 21] width 85 height 15
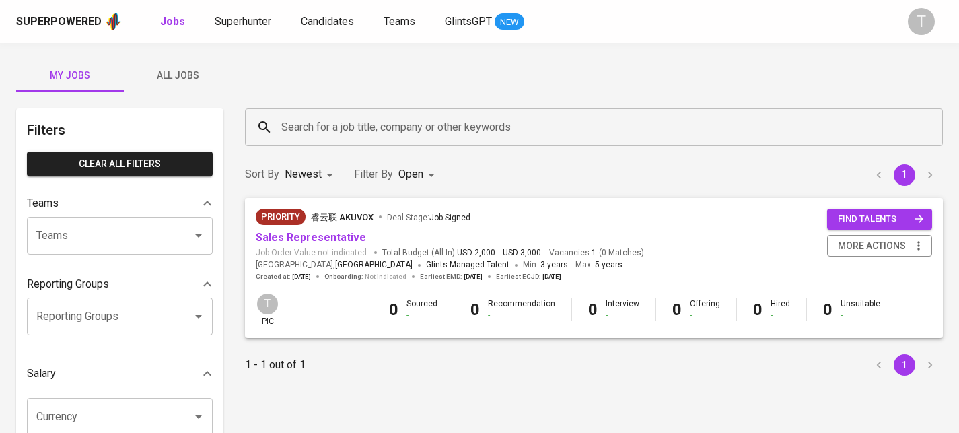
click at [235, 27] on span "Superhunter" at bounding box center [243, 21] width 57 height 13
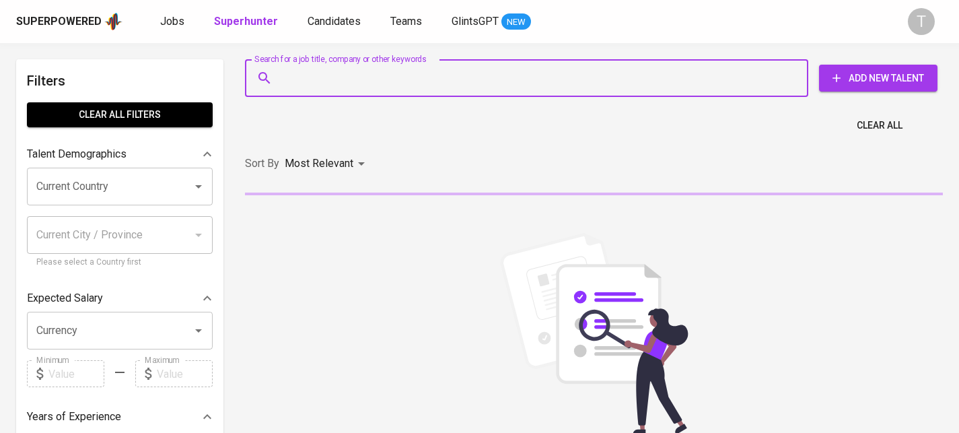
click at [471, 83] on input "Search for a job title, company or other keywords" at bounding box center [530, 78] width 504 height 26
paste input "hungluan1501@gmail.com"
type input "hungluan1501@gmail.com"
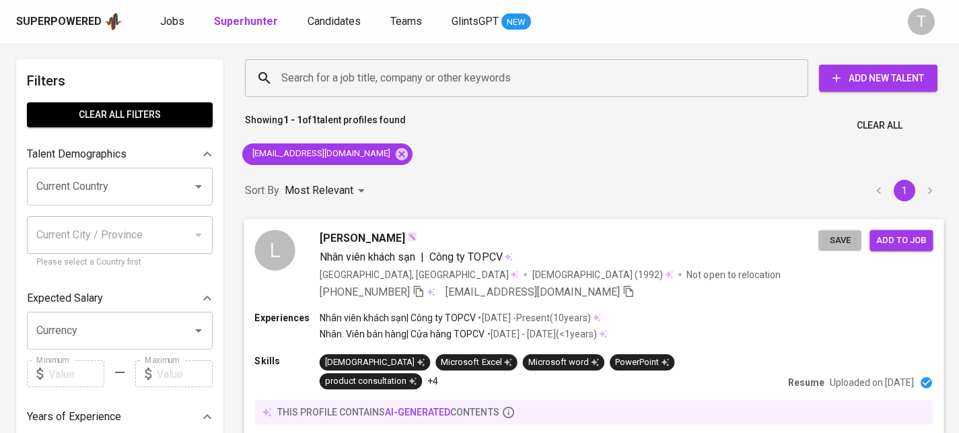
click at [832, 237] on span "Save" at bounding box center [840, 239] width 30 height 15
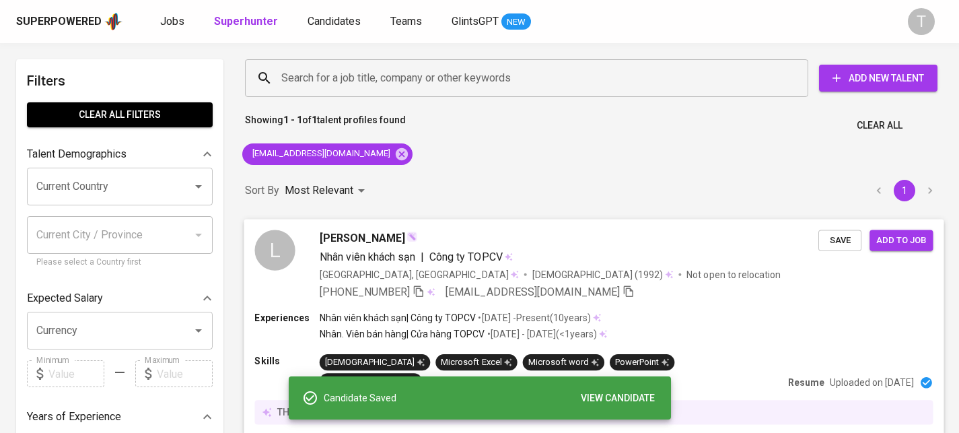
click at [795, 293] on div "+886 968-031-449 hungluan1501@gmail.com" at bounding box center [569, 291] width 499 height 16
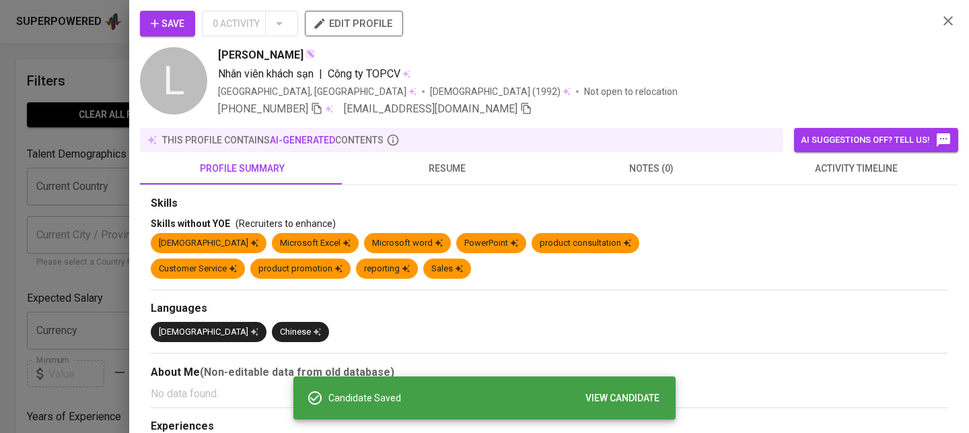
click at [386, 30] on span "edit profile" at bounding box center [354, 23] width 77 height 17
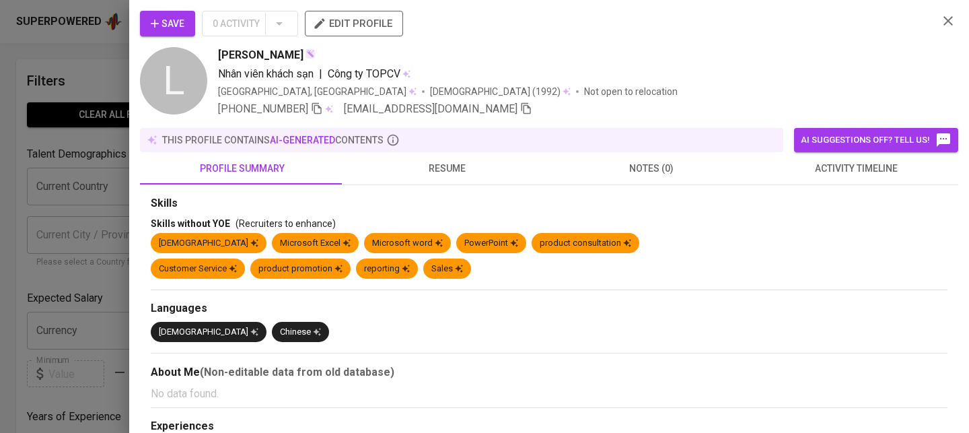
click at [91, 133] on div at bounding box center [484, 216] width 969 height 433
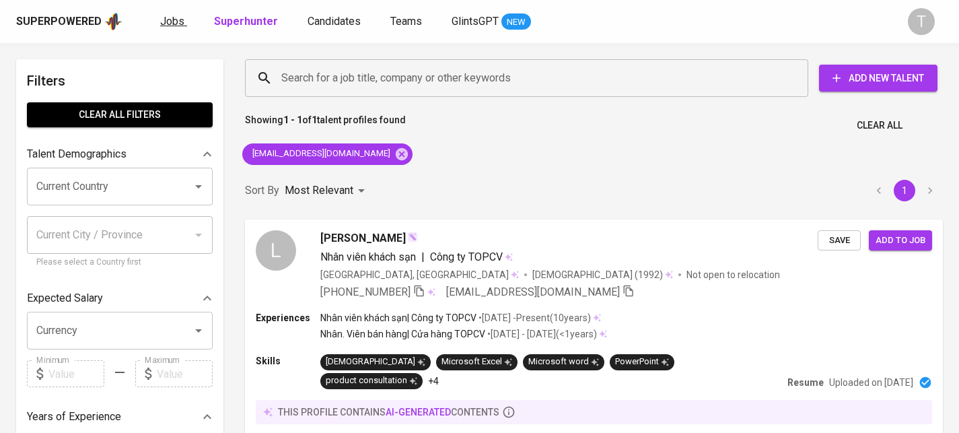
click at [168, 24] on span "Jobs" at bounding box center [172, 21] width 24 height 13
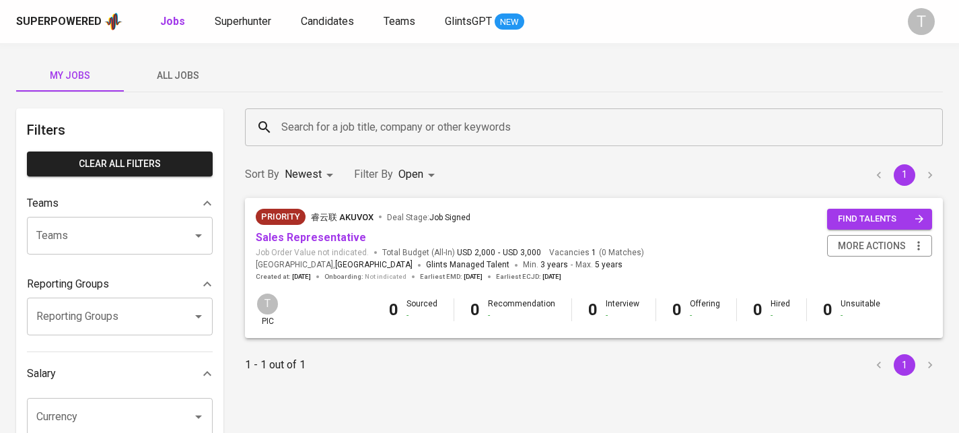
click at [176, 75] on span "All Jobs" at bounding box center [177, 75] width 91 height 17
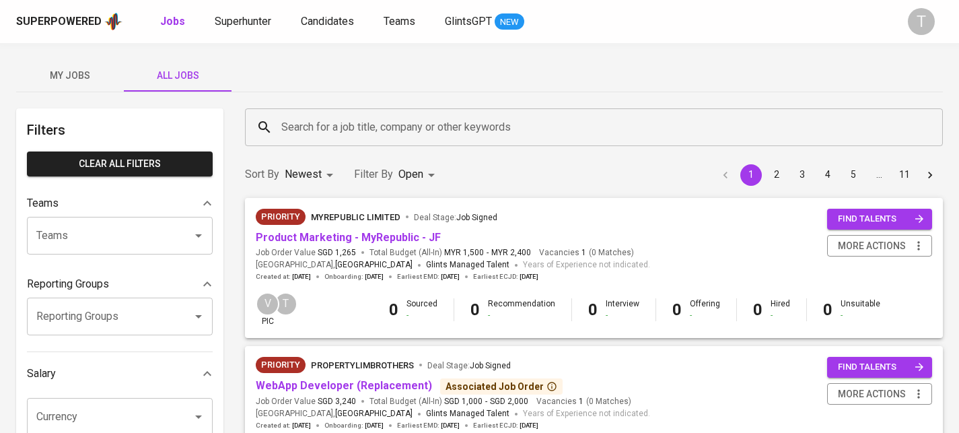
click at [141, 211] on div "Teams" at bounding box center [120, 203] width 186 height 27
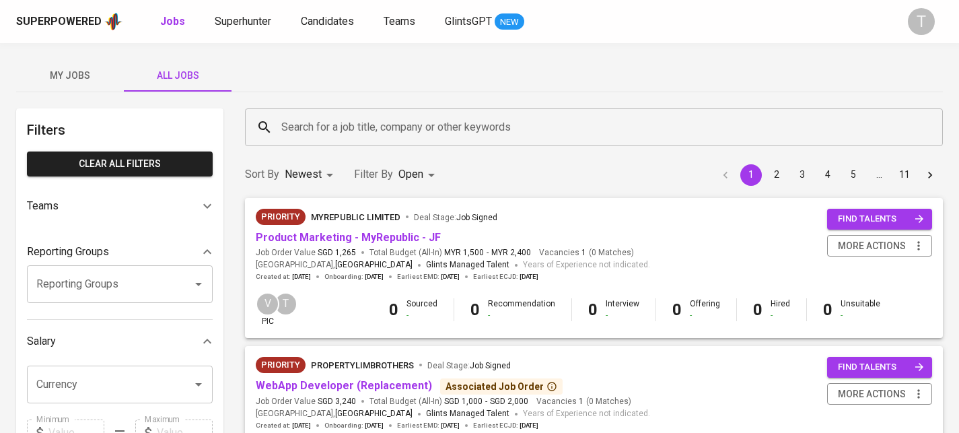
click at [136, 217] on div "Teams" at bounding box center [120, 206] width 186 height 32
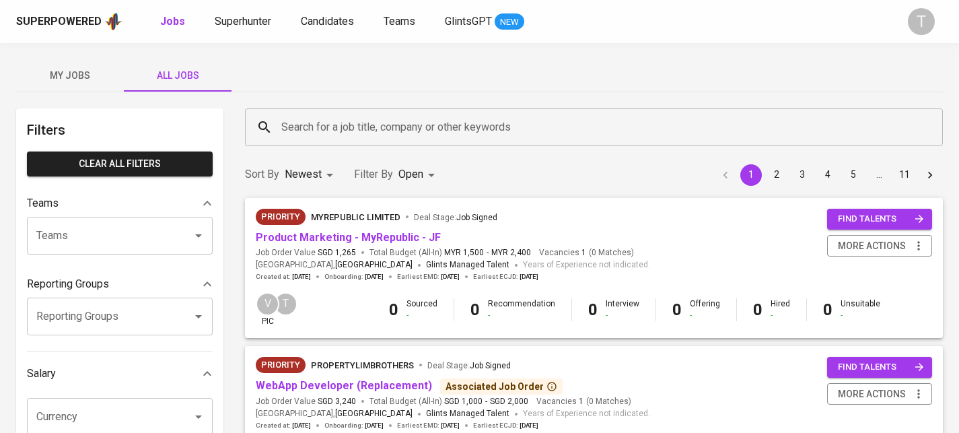
click at [135, 249] on div "Teams" at bounding box center [120, 236] width 186 height 38
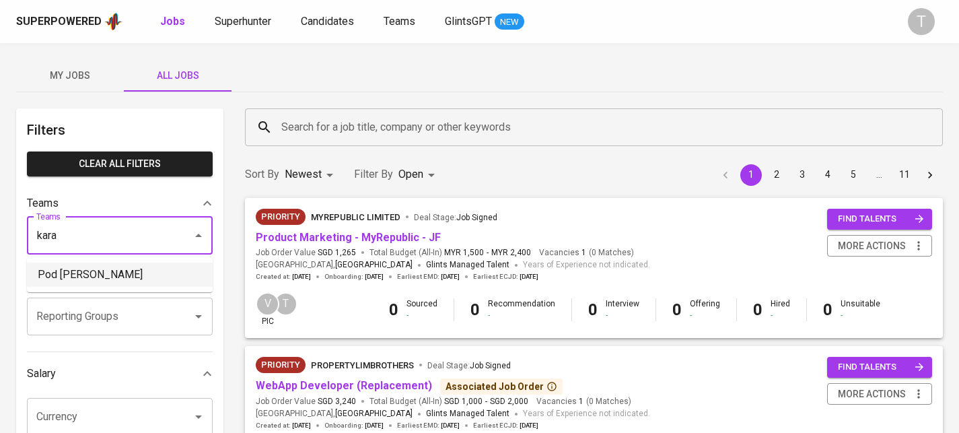
click at [117, 265] on li "Pod Kara" at bounding box center [120, 274] width 186 height 24
type input "kara"
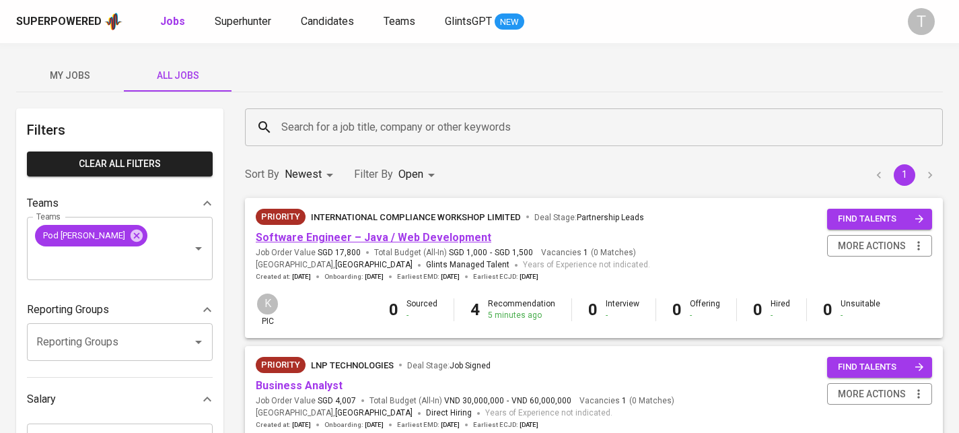
click at [315, 239] on link "Software Engineer – Java / Web Development" at bounding box center [373, 237] width 235 height 13
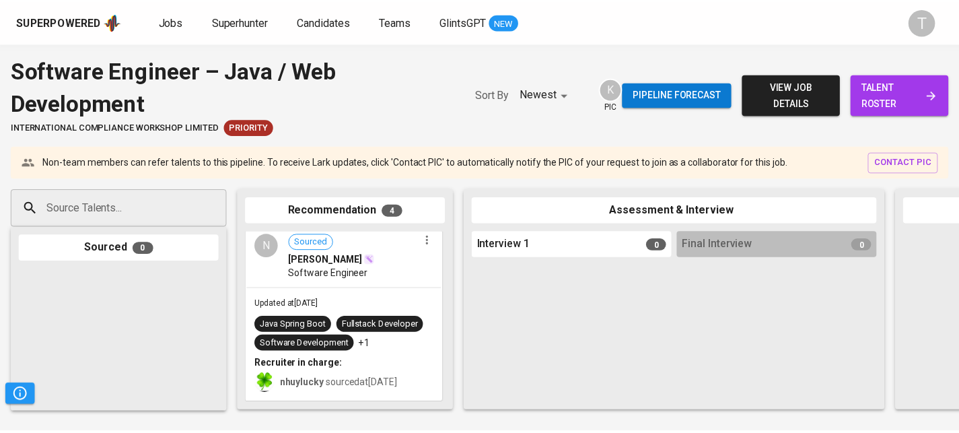
scroll to position [444, 0]
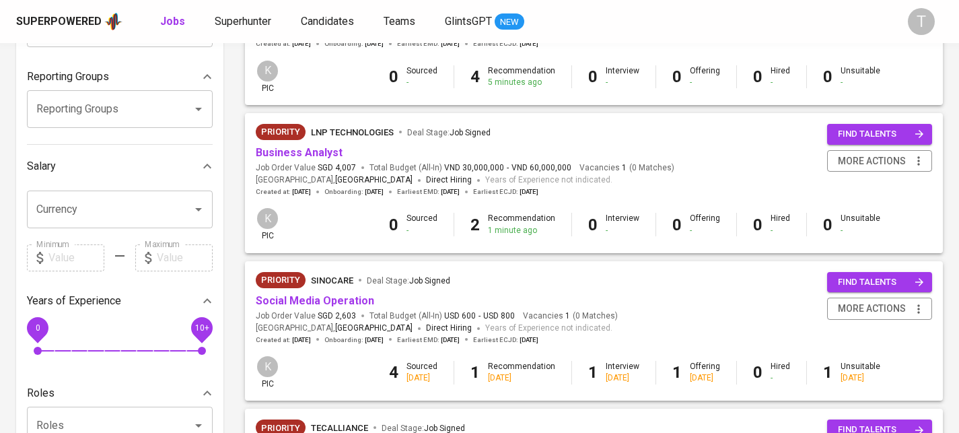
scroll to position [225, 0]
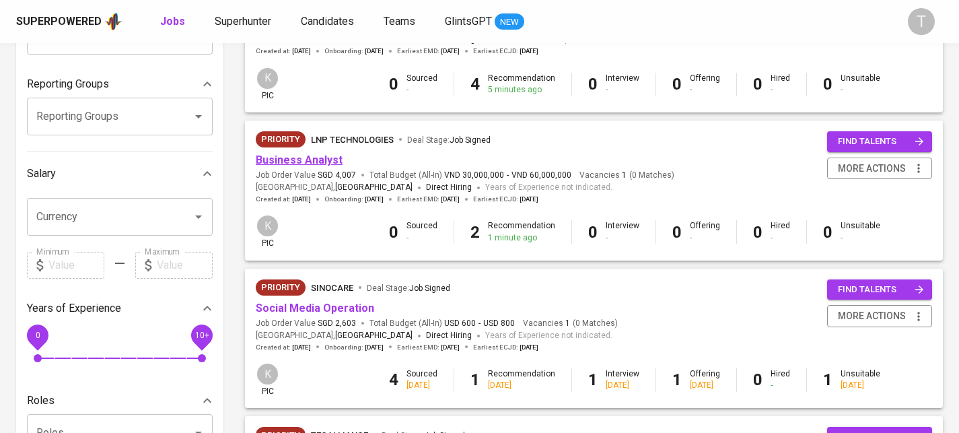
click at [283, 159] on link "Business Analyst" at bounding box center [299, 159] width 87 height 13
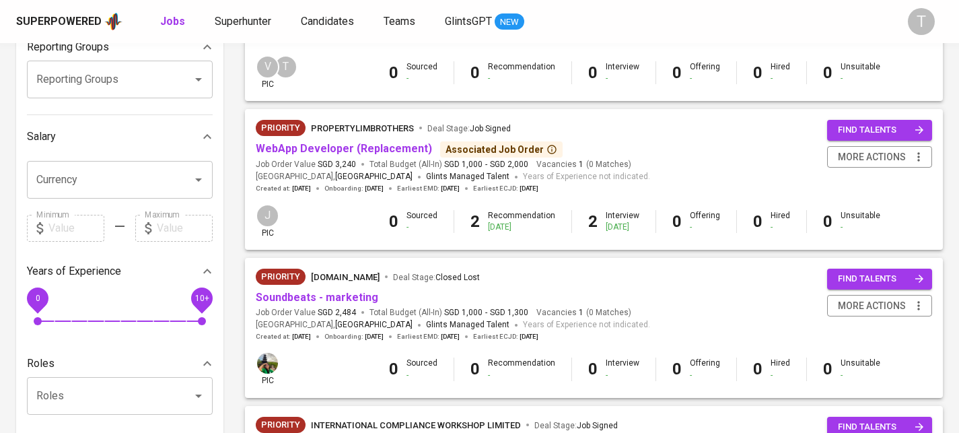
scroll to position [211, 0]
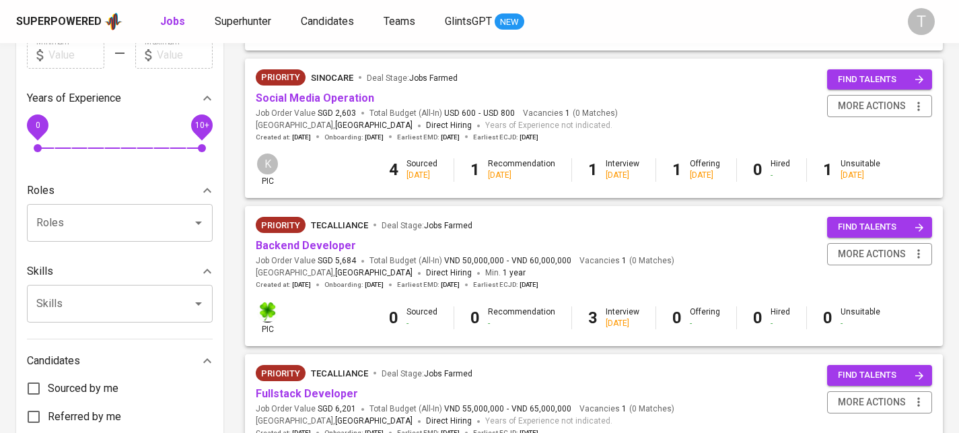
scroll to position [435, 0]
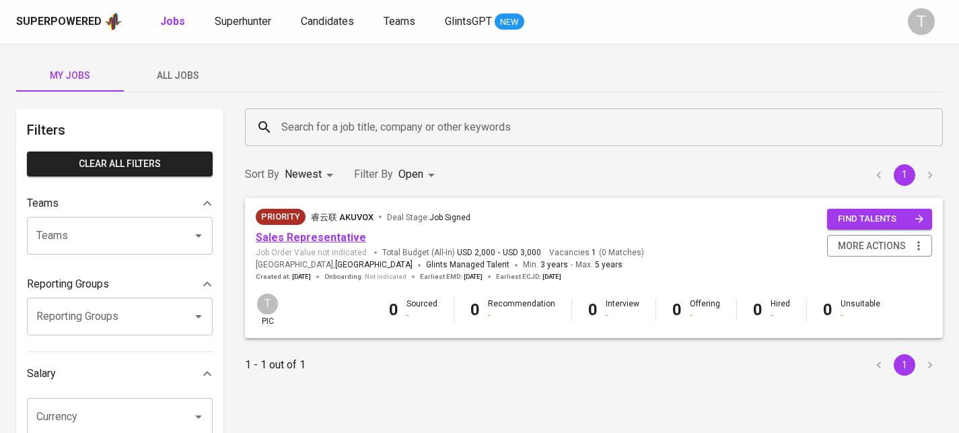
click at [321, 239] on link "Sales Representative" at bounding box center [311, 237] width 110 height 13
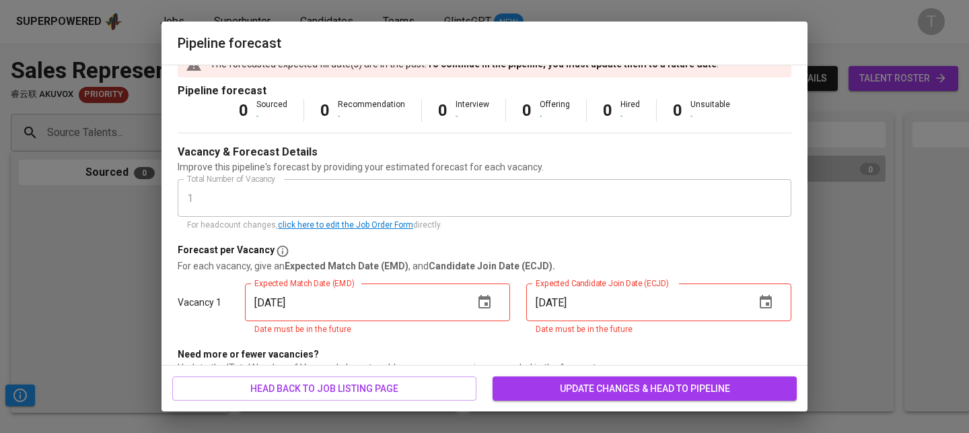
scroll to position [44, 0]
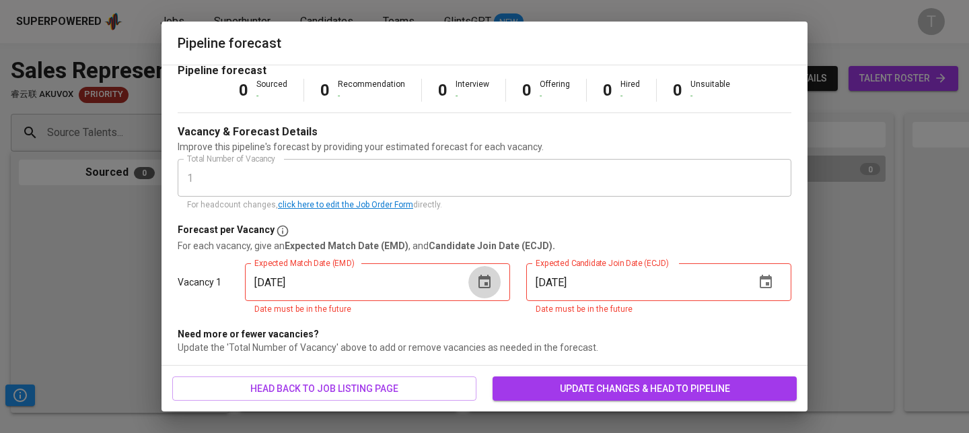
click at [482, 283] on icon "button" at bounding box center [484, 280] width 12 height 13
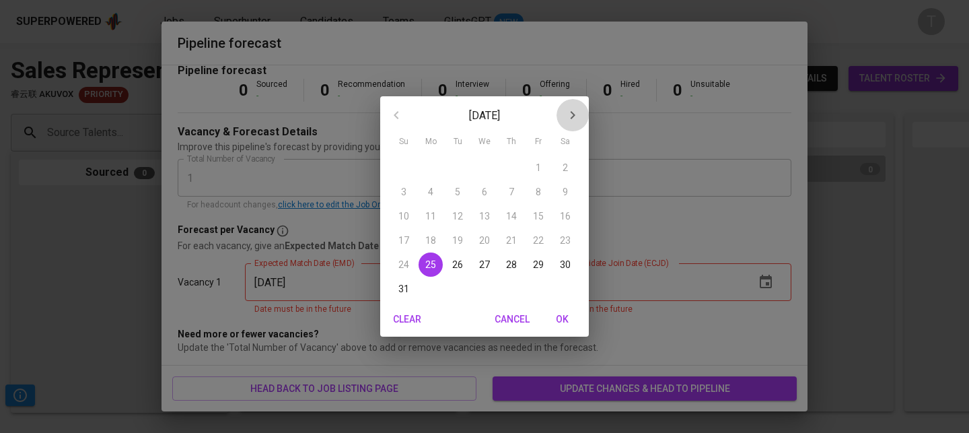
click at [572, 114] on icon "button" at bounding box center [572, 115] width 16 height 16
click at [457, 266] on p "30" at bounding box center [457, 264] width 11 height 13
type input "09/30/2025"
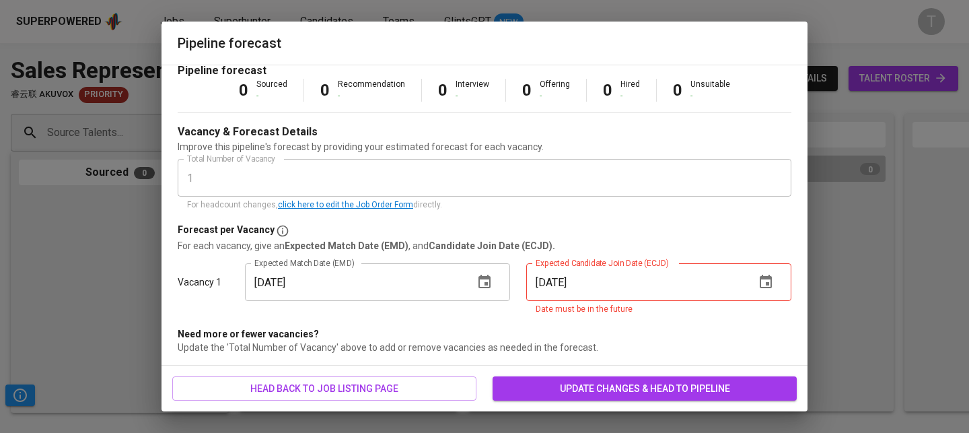
click at [762, 281] on icon "button" at bounding box center [766, 282] width 16 height 16
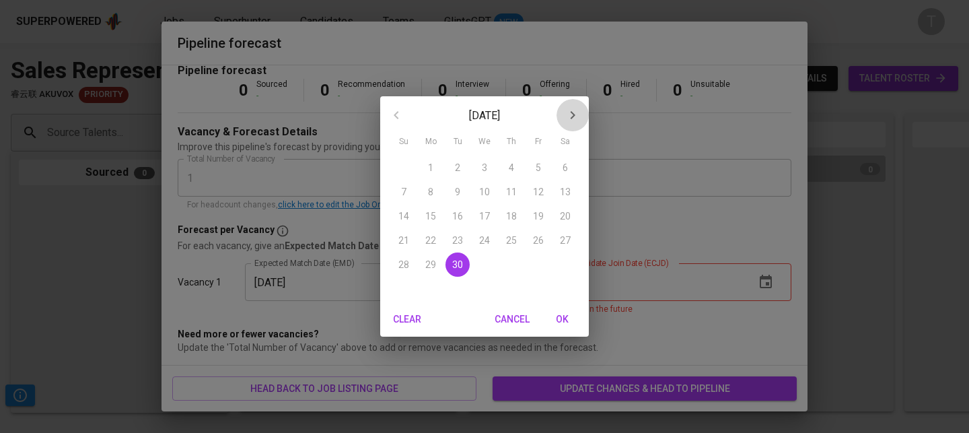
click at [577, 110] on icon "button" at bounding box center [572, 115] width 16 height 16
click at [423, 192] on span "6" at bounding box center [430, 191] width 24 height 13
type input "10/06/2025"
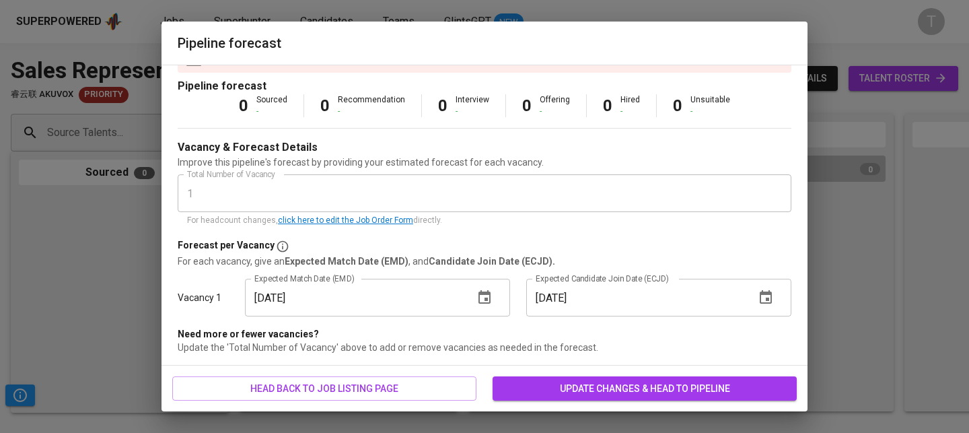
scroll to position [30, 0]
click at [625, 385] on span "update changes & head to pipeline" at bounding box center [644, 388] width 283 height 17
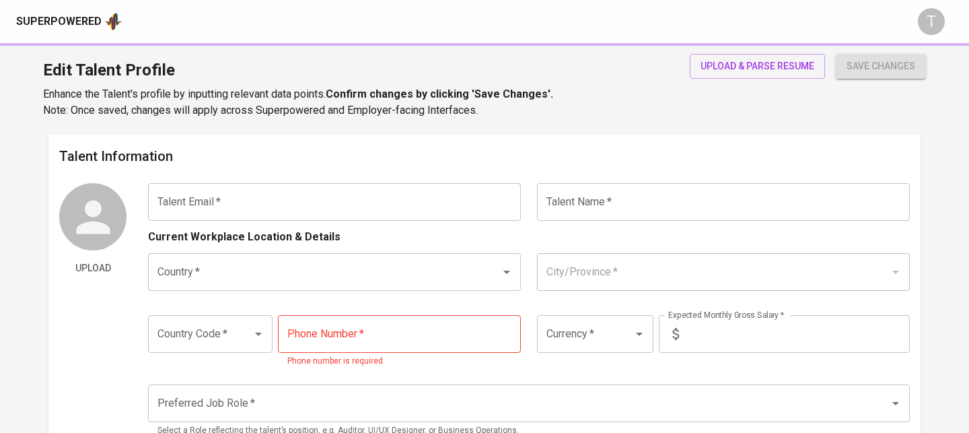
type input "[EMAIL_ADDRESS][DOMAIN_NAME]"
type input "[PERSON_NAME]"
type input "[GEOGRAPHIC_DATA]"
type input "+84"
type input "VND"
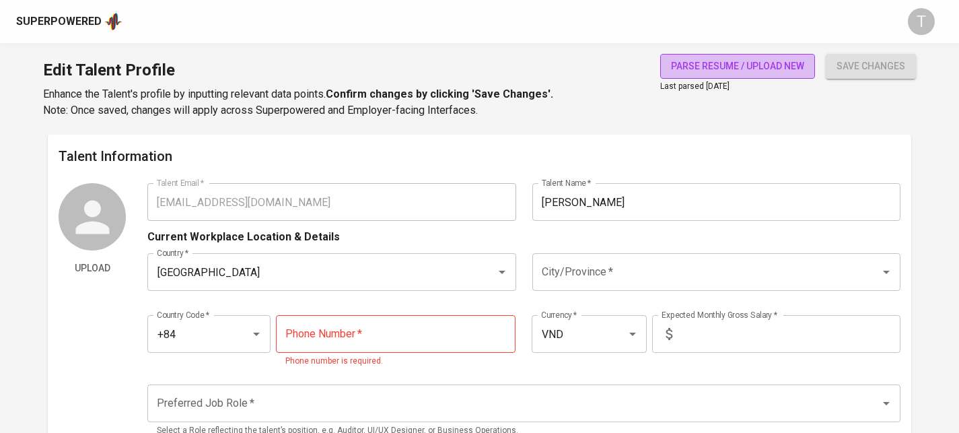
click at [743, 67] on span "parse resume / upload new" at bounding box center [737, 66] width 133 height 17
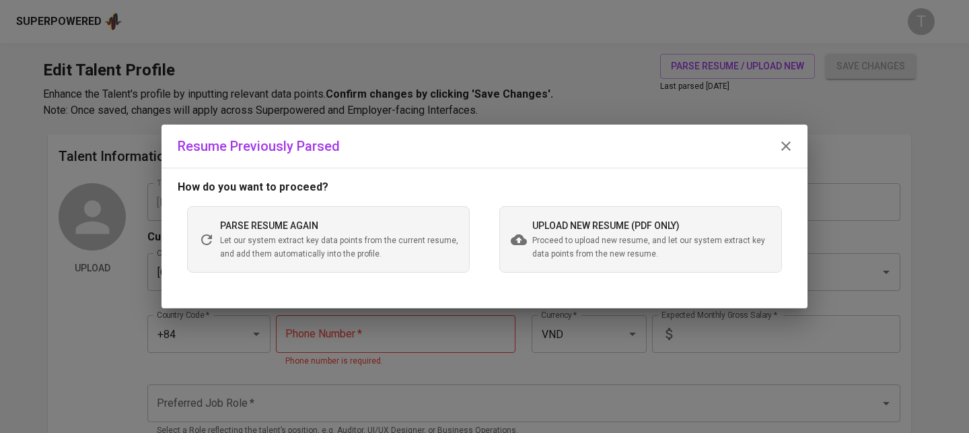
click at [586, 242] on span "Proceed to upload new resume, and let our system extract key data points from t…" at bounding box center [651, 247] width 238 height 27
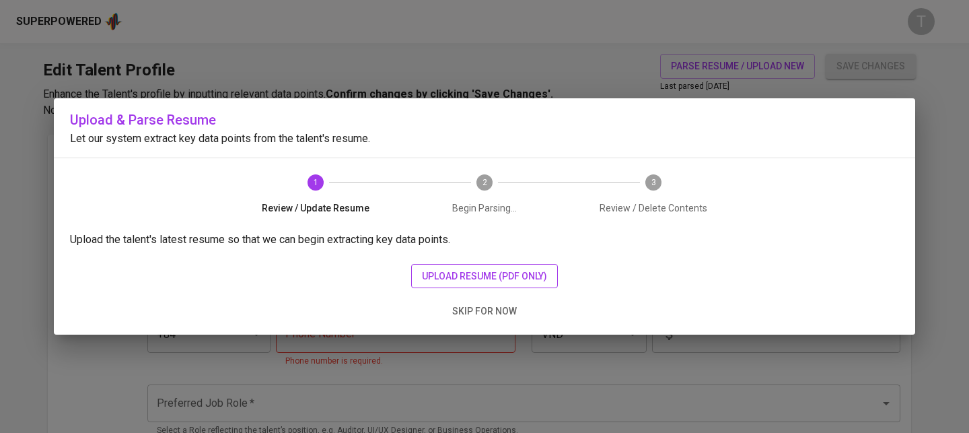
click at [476, 270] on span "upload resume (pdf only)" at bounding box center [484, 276] width 125 height 17
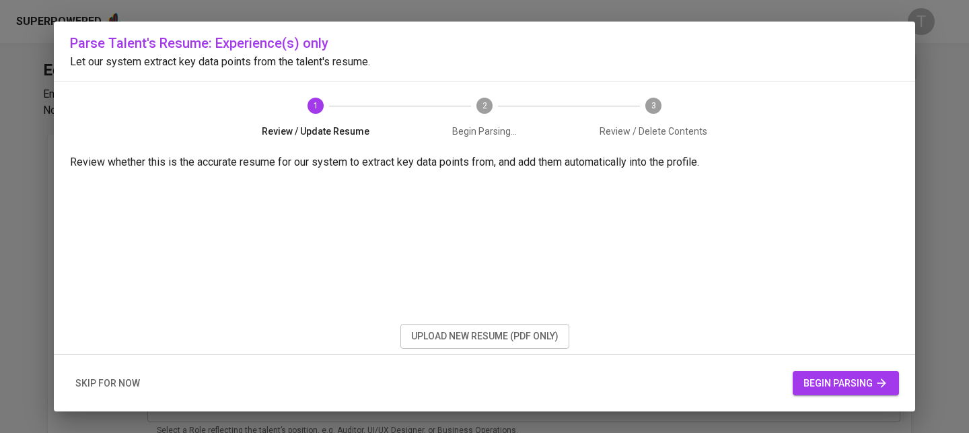
click at [843, 385] on span "begin parsing" at bounding box center [845, 383] width 85 height 17
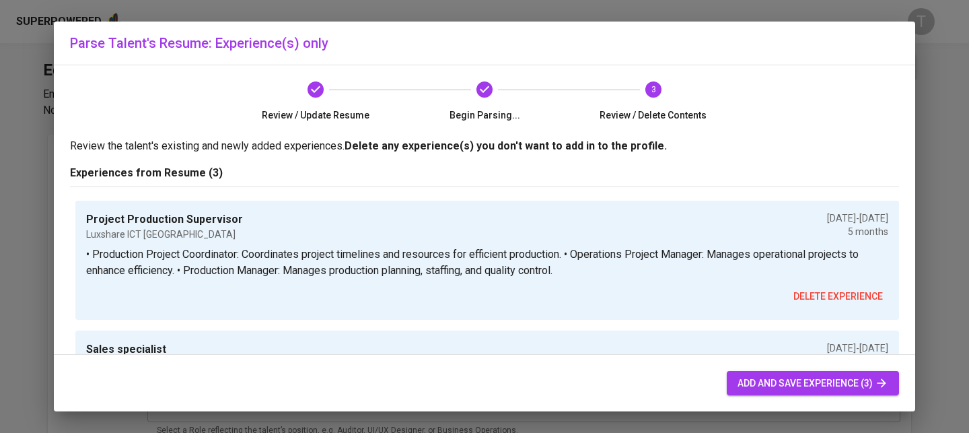
click at [793, 388] on span "add and save experience (3)" at bounding box center [812, 383] width 151 height 17
type input "+84"
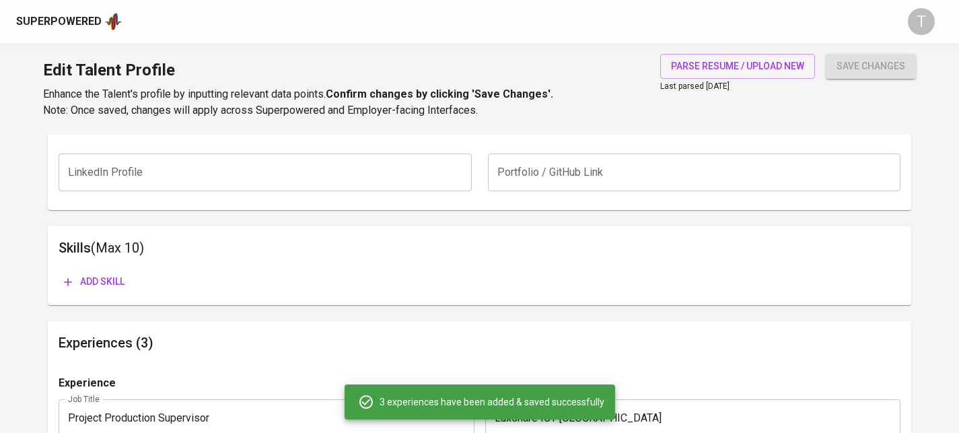
scroll to position [655, 0]
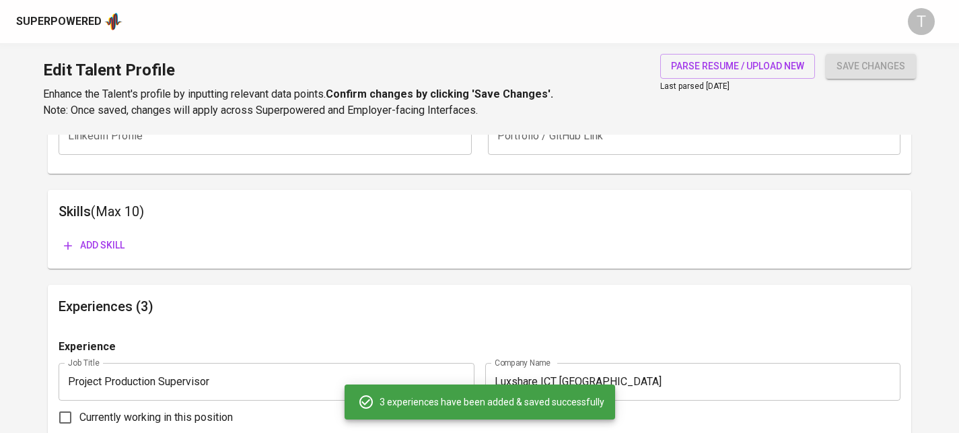
click at [898, 64] on span "save changes" at bounding box center [870, 66] width 69 height 17
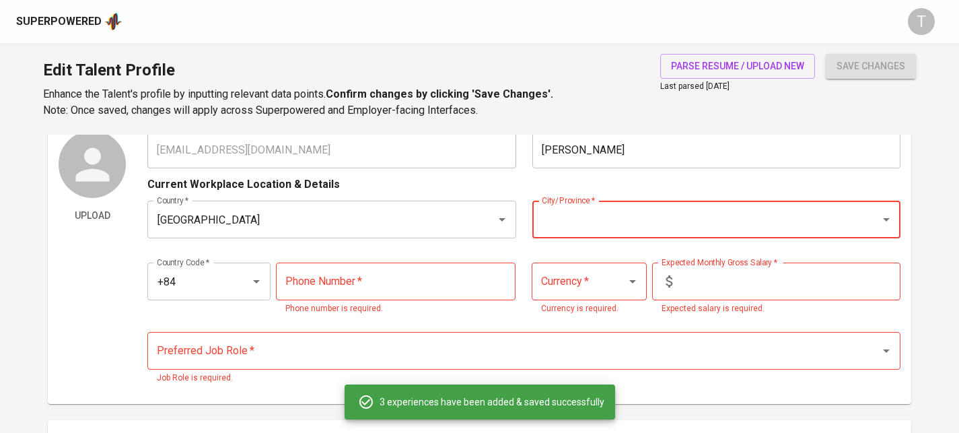
scroll to position [50, 0]
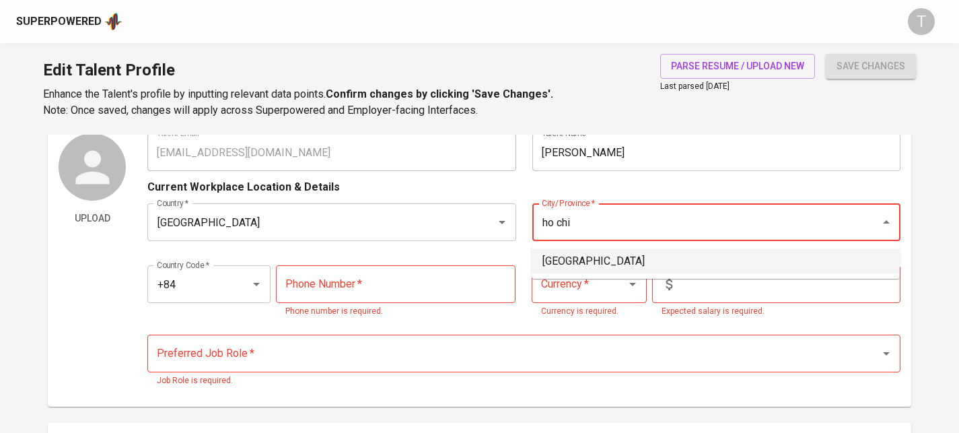
drag, startPoint x: 614, startPoint y: 252, endPoint x: 597, endPoint y: 205, distance: 50.9
click at [615, 252] on li "Ho Chi Minh City" at bounding box center [715, 261] width 368 height 24
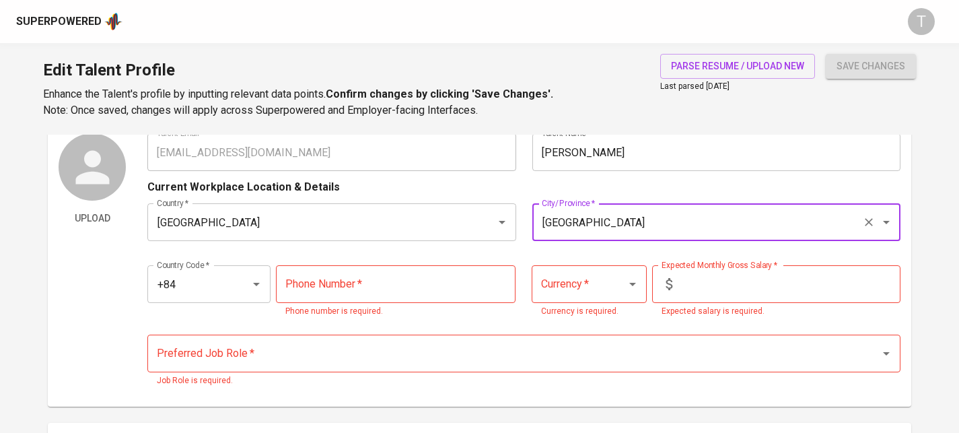
type input "Ho Chi Minh City"
click at [543, 147] on input "Luan Hung" at bounding box center [716, 152] width 368 height 38
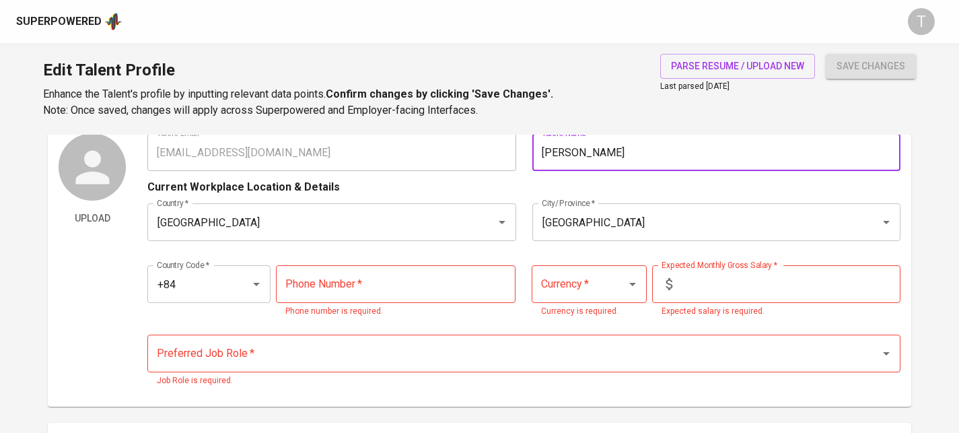
click at [496, 159] on div "Talent Email   * hungluan1501@gmail.com Talent Email * Talent Name   * Luan Hun…" at bounding box center [523, 152] width 753 height 38
click at [577, 149] on input "Luan Hung" at bounding box center [716, 152] width 368 height 38
type input "Vong Hung Luan"
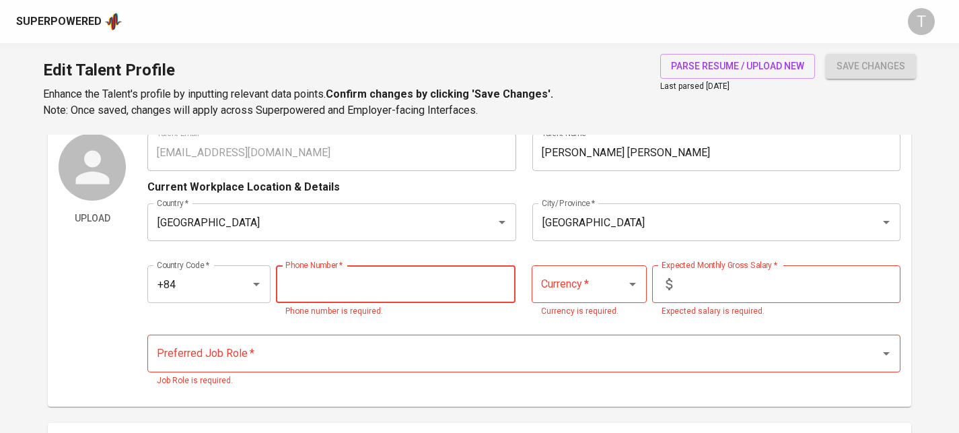
drag, startPoint x: 355, startPoint y: 277, endPoint x: 470, endPoint y: 318, distance: 123.0
click at [355, 277] on input "tel" at bounding box center [396, 284] width 240 height 38
paste input "967-419-001"
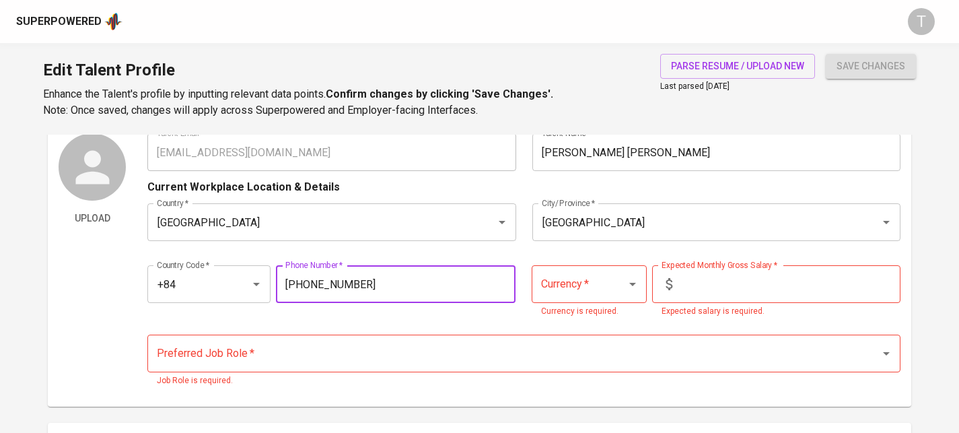
type input "967-419-001"
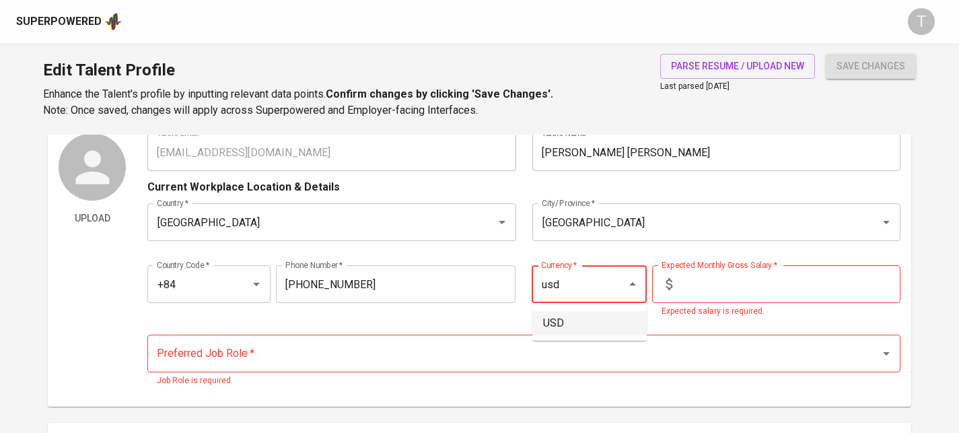
click at [552, 328] on li "USD" at bounding box center [589, 323] width 114 height 24
type input "USD"
click at [708, 288] on input "text" at bounding box center [788, 284] width 223 height 38
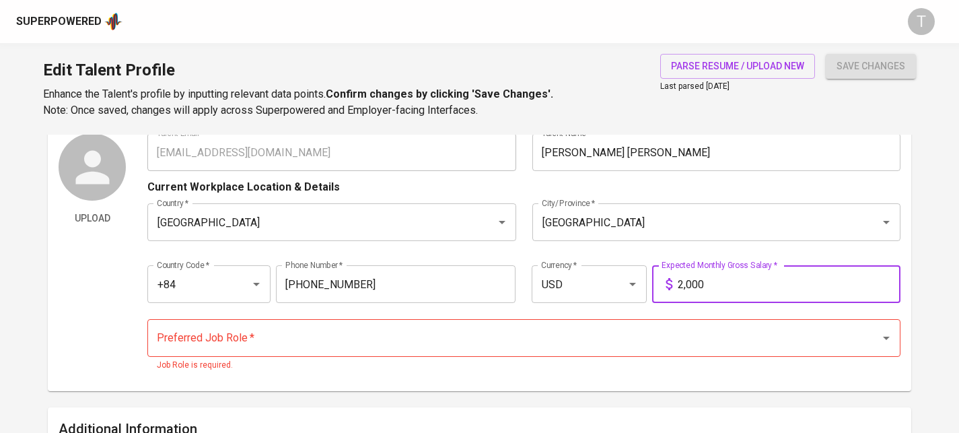
type input "2,000"
click at [701, 335] on input "Preferred Job Role   *" at bounding box center [504, 338] width 703 height 26
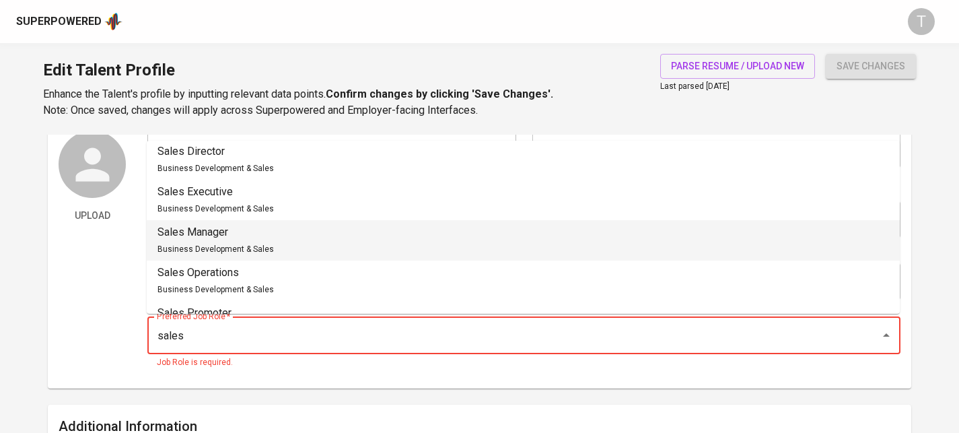
scroll to position [936, 0]
click at [630, 235] on li "Sales Manager Business Development & Sales" at bounding box center [523, 239] width 753 height 40
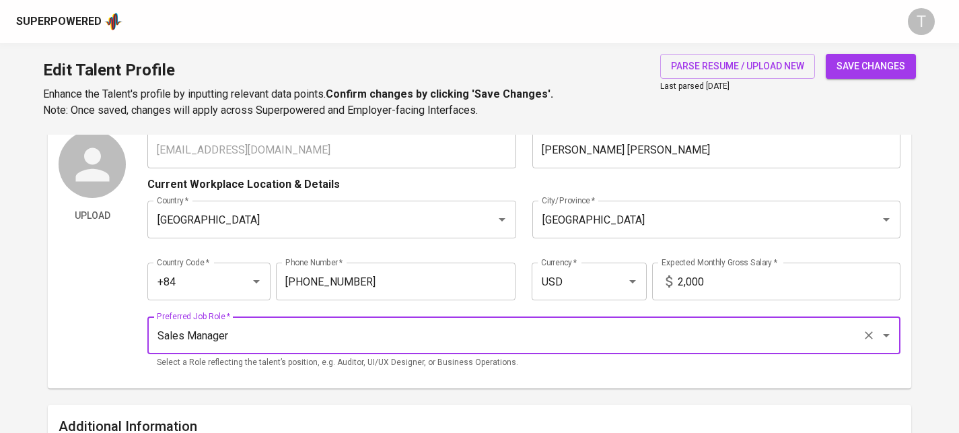
type input "Sales Manager"
click at [869, 65] on span "save changes" at bounding box center [870, 66] width 69 height 17
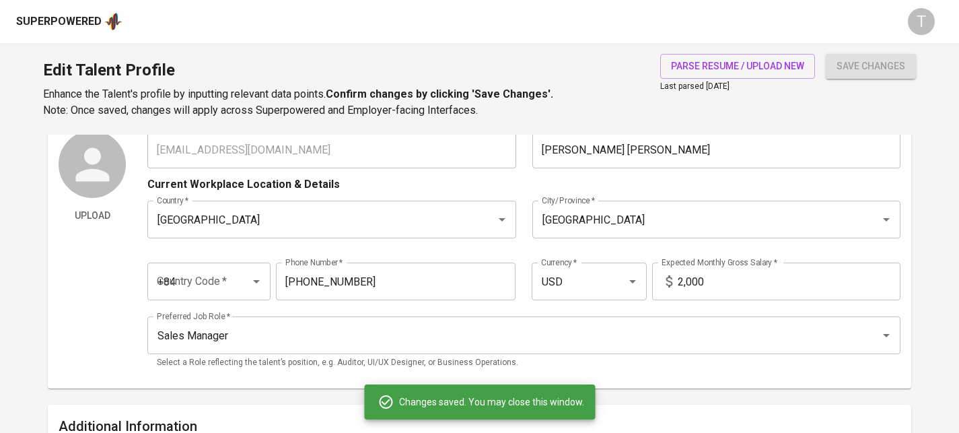
type input "0967419001"
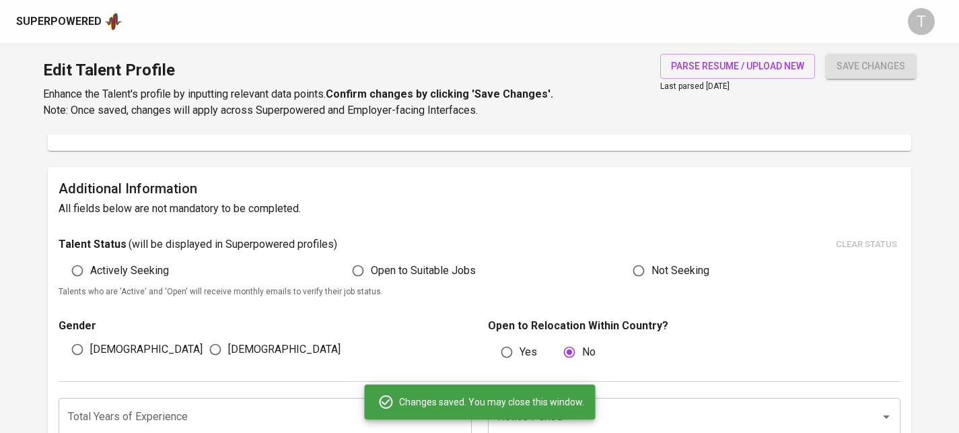
scroll to position [291, 0]
click at [115, 357] on div "Male" at bounding box center [127, 349] width 137 height 26
drag, startPoint x: 103, startPoint y: 343, endPoint x: 110, endPoint y: 344, distance: 6.9
click at [103, 344] on span "Male" at bounding box center [146, 348] width 112 height 16
click at [90, 344] on input "Male" at bounding box center [78, 349] width 26 height 26
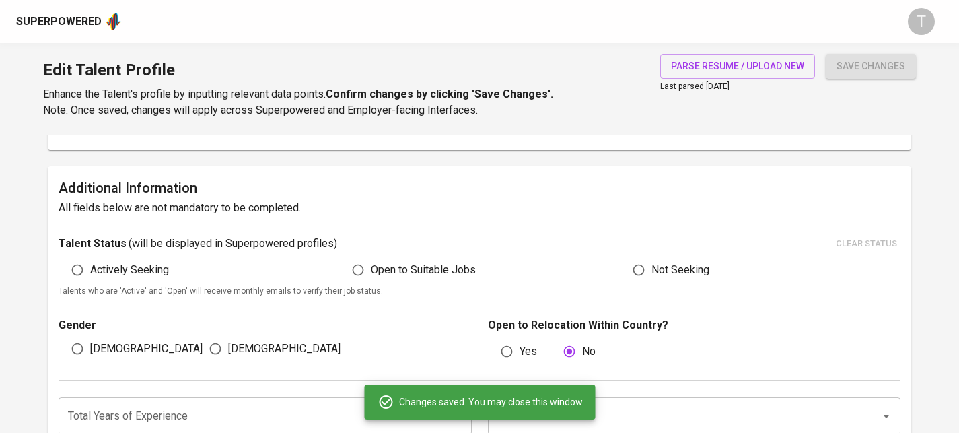
radio input "true"
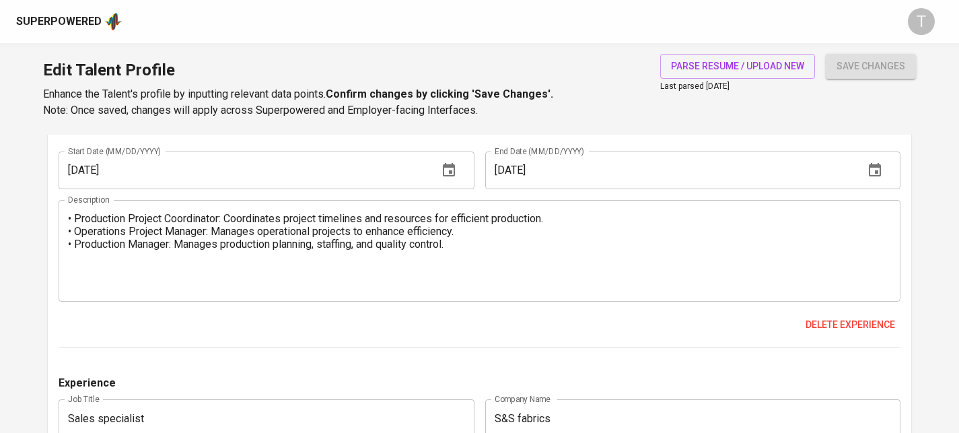
scroll to position [0, 0]
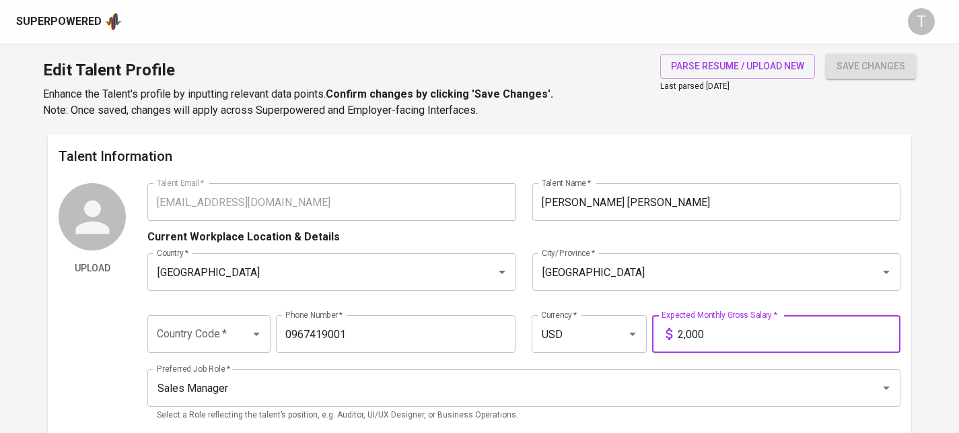
click at [716, 335] on input "2,000" at bounding box center [788, 334] width 223 height 38
type input "2,500"
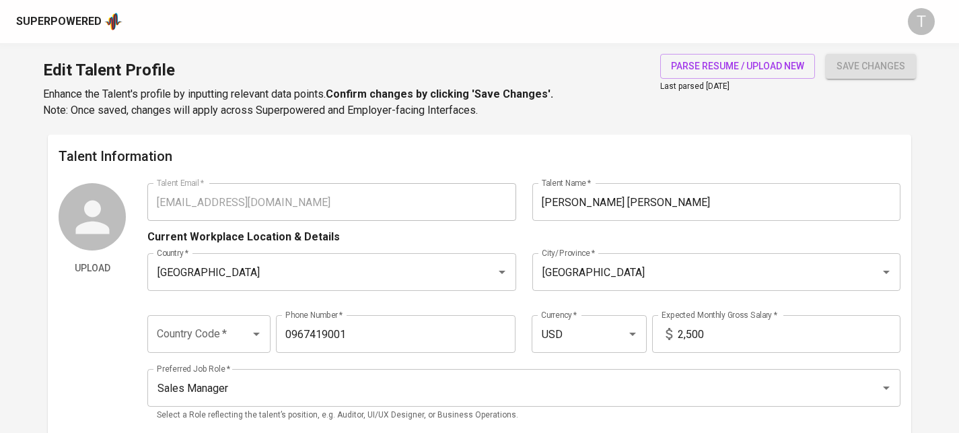
click at [825, 137] on div "Talent Information Upload Talent Email   * hungluan1501@gmail.com Talent Email …" at bounding box center [479, 288] width 863 height 306
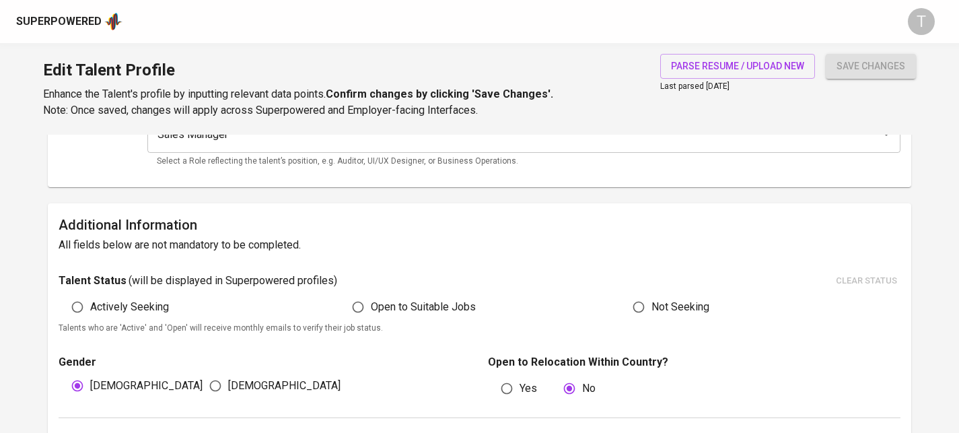
scroll to position [345, 0]
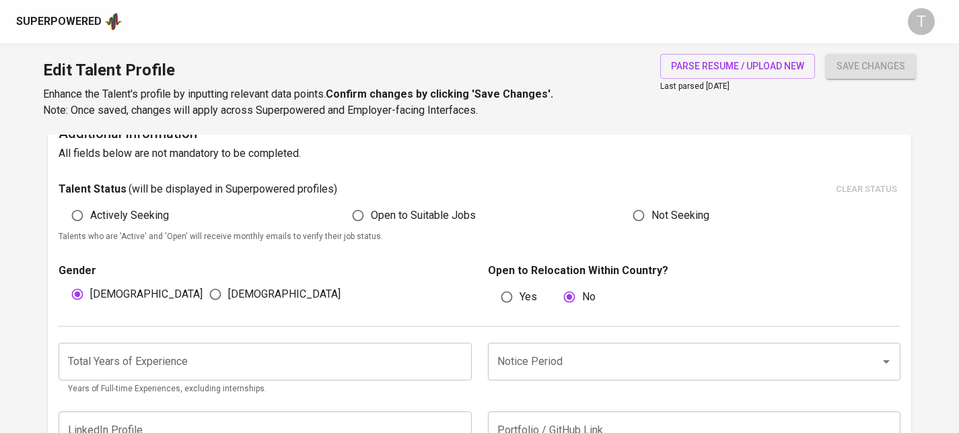
click at [242, 294] on span "Female" at bounding box center [284, 294] width 112 height 16
click at [228, 294] on input "Female" at bounding box center [215, 294] width 26 height 26
radio input "true"
click at [103, 289] on span "Male" at bounding box center [146, 294] width 112 height 16
click at [90, 289] on input "Male" at bounding box center [78, 294] width 26 height 26
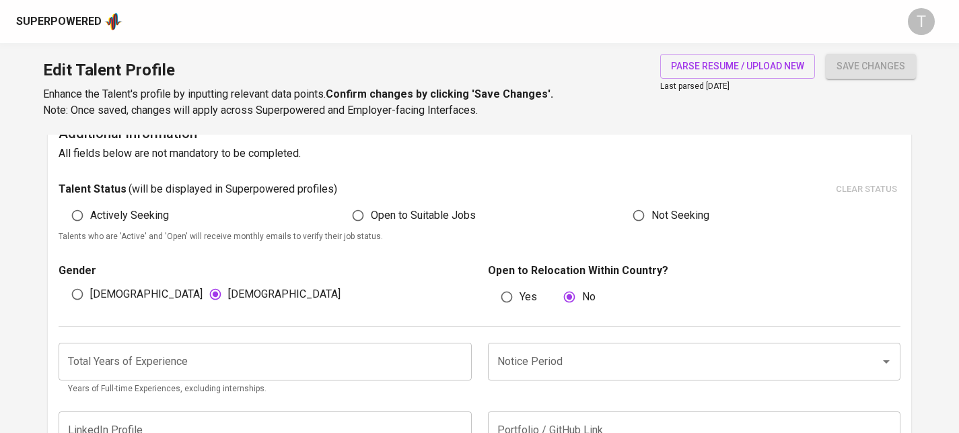
radio input "true"
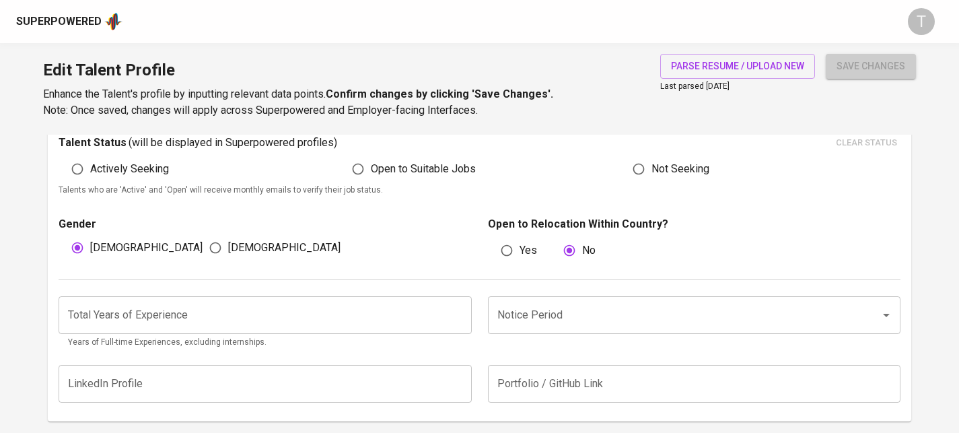
click at [865, 75] on button "save changes" at bounding box center [870, 66] width 90 height 25
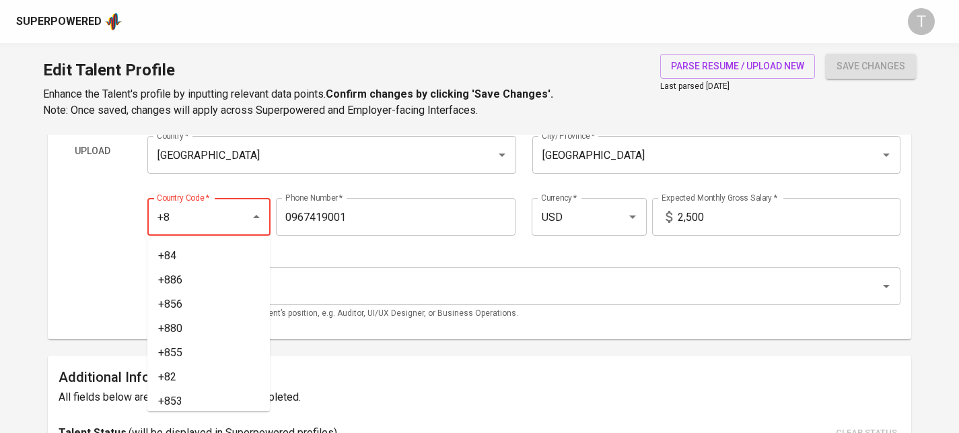
type input "+84"
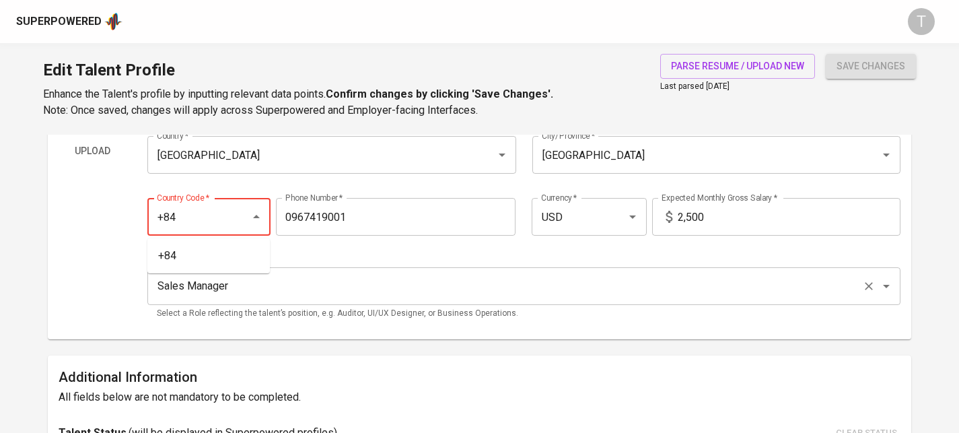
click at [205, 256] on li "+84" at bounding box center [208, 256] width 122 height 24
type input "967-419-001"
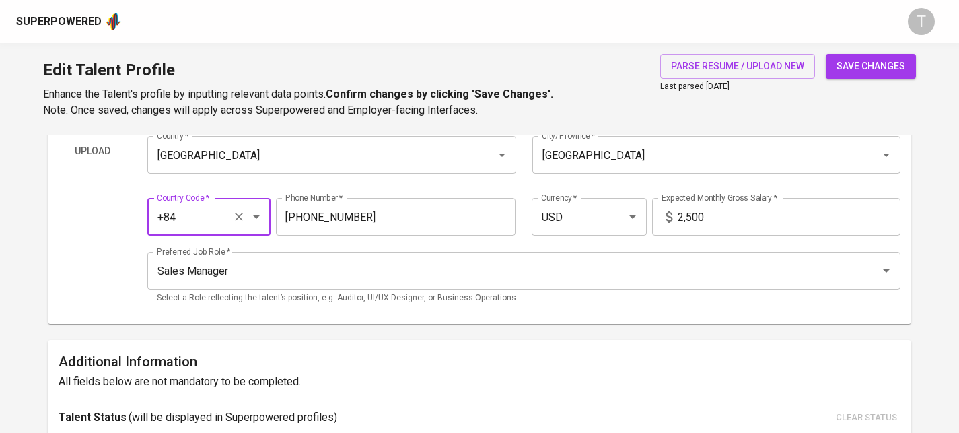
type input "+84"
click at [900, 52] on div "Edit Talent Profile Enhance the Talent's profile by inputting relevant data poi…" at bounding box center [479, 88] width 959 height 91
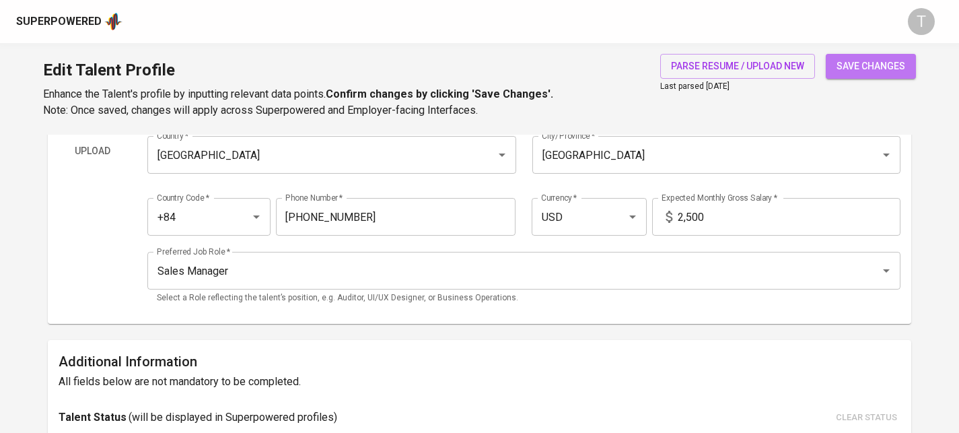
click at [898, 54] on button "save changes" at bounding box center [870, 66] width 90 height 25
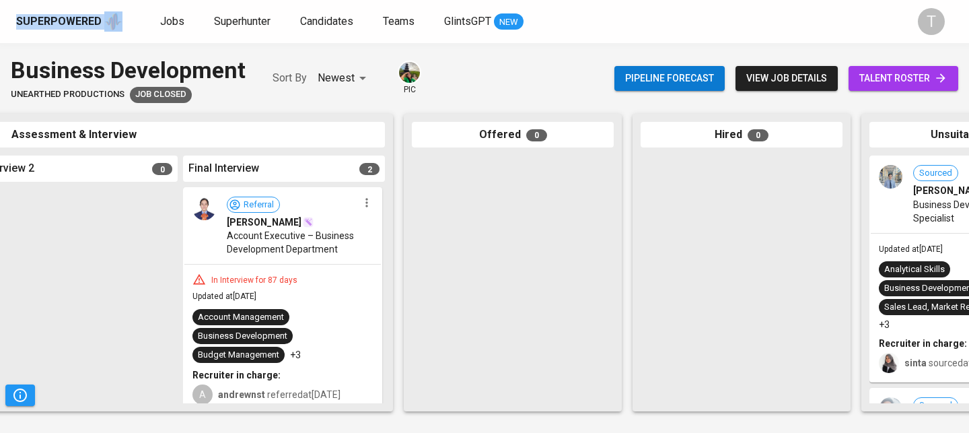
click at [577, 77] on div "Business Development Unearthed Productions Job Closed Sort By Newest NEWEST pic…" at bounding box center [484, 78] width 969 height 49
click at [809, 75] on span "view job details" at bounding box center [786, 78] width 81 height 17
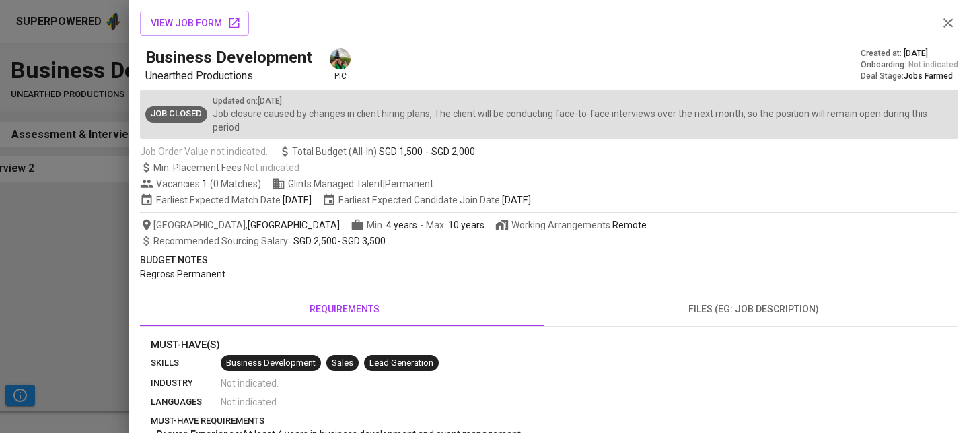
scroll to position [87, 0]
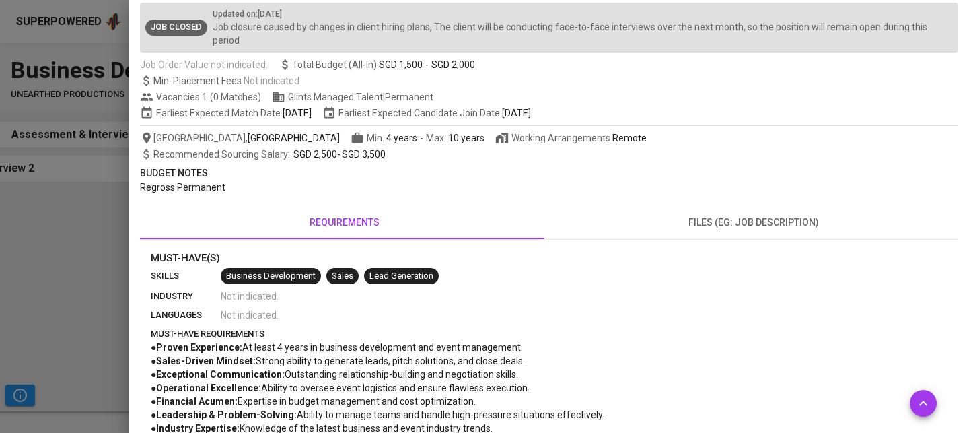
click at [94, 326] on div at bounding box center [484, 216] width 969 height 433
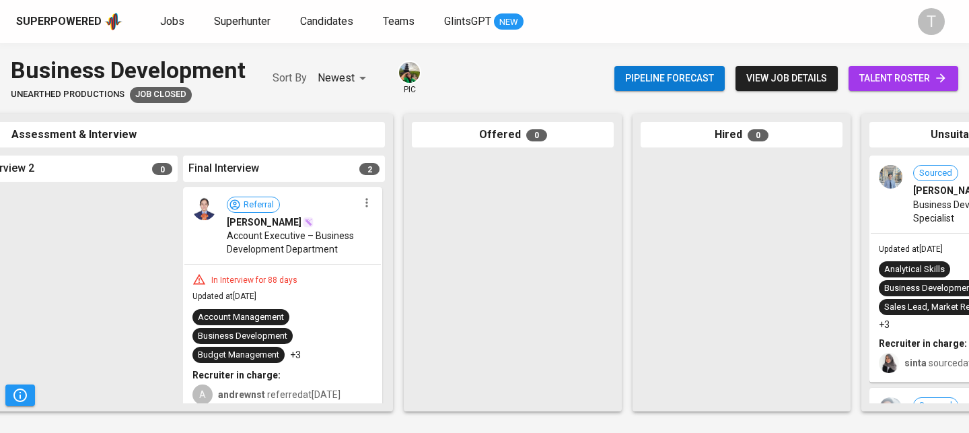
scroll to position [0, 683]
